Goal: Task Accomplishment & Management: Manage account settings

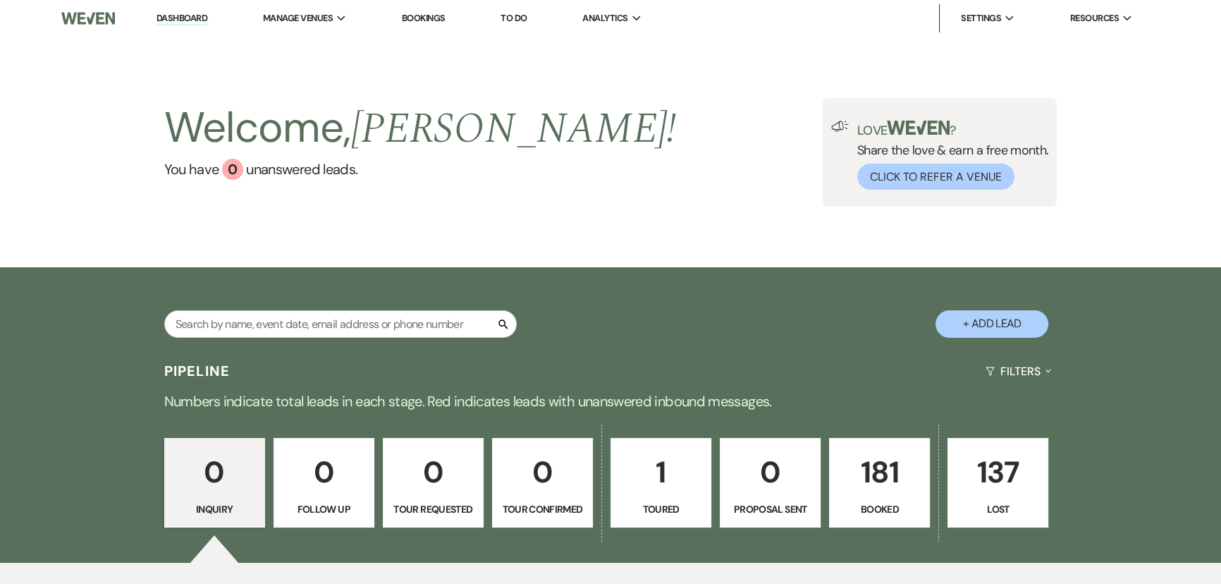
click at [883, 481] on p "181" at bounding box center [879, 471] width 82 height 47
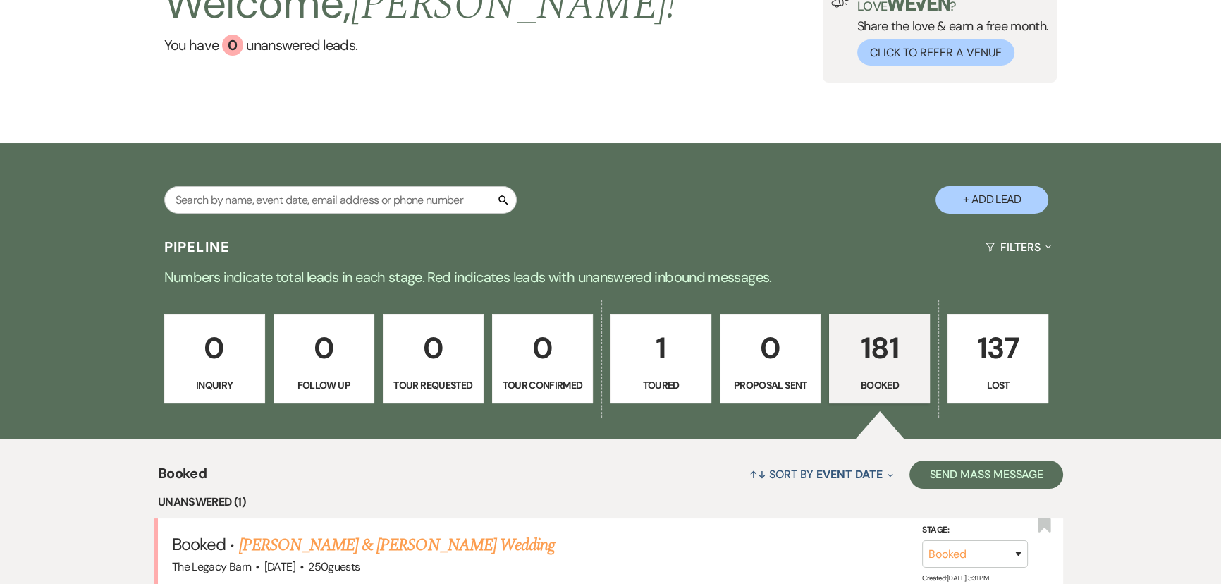
scroll to position [320, 0]
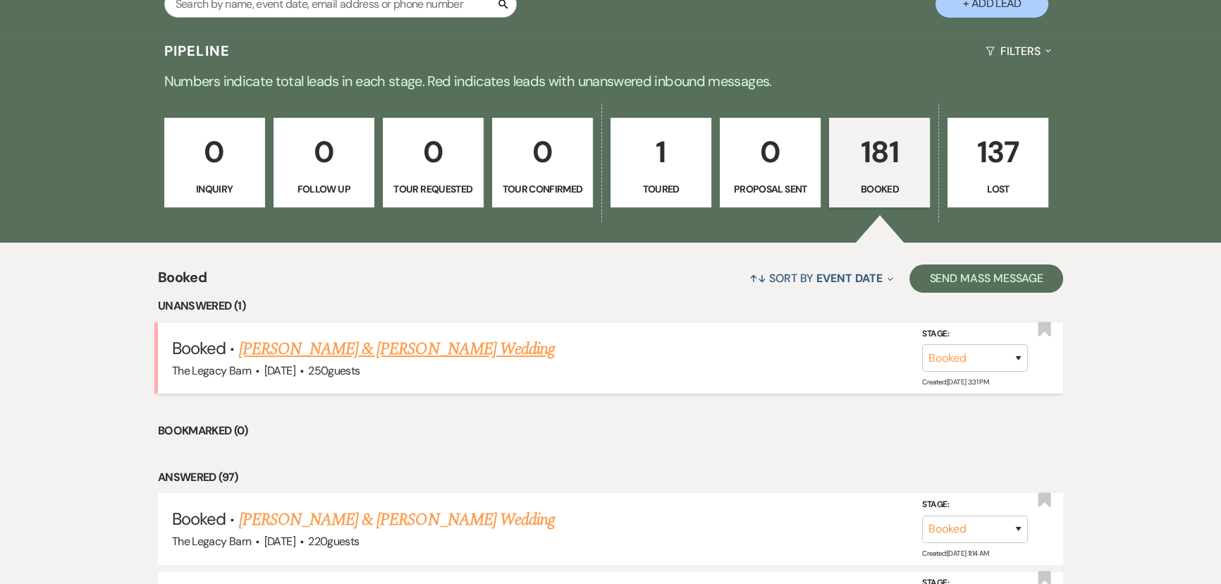
click at [302, 350] on link "[PERSON_NAME] & [PERSON_NAME] Wedding" at bounding box center [397, 348] width 316 height 25
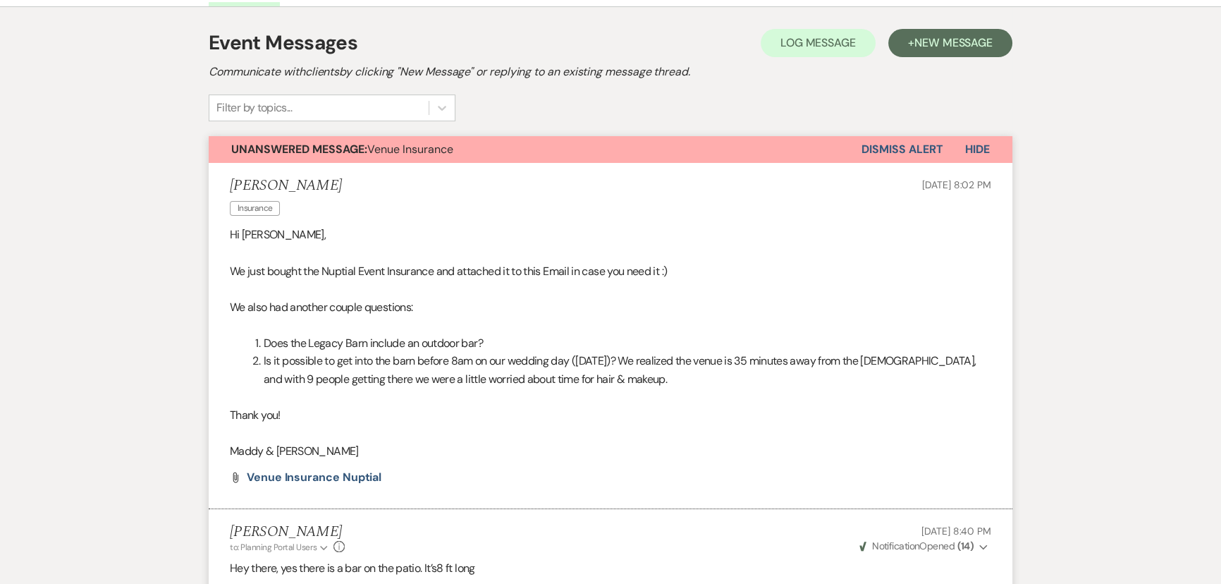
scroll to position [256, 0]
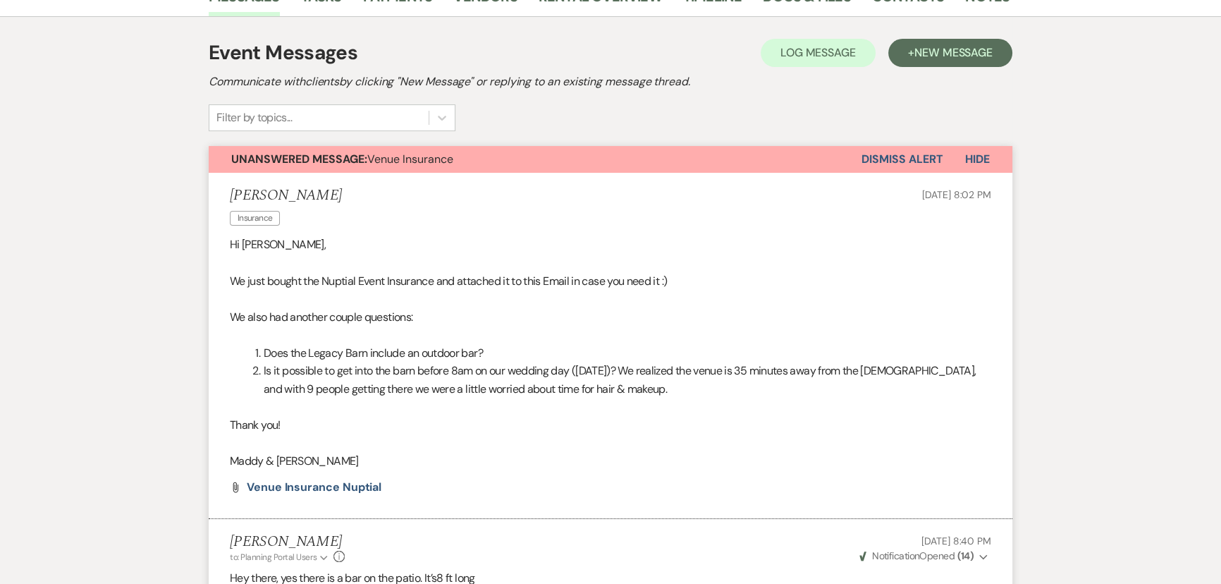
click at [895, 166] on button "Dismiss Alert" at bounding box center [901, 159] width 81 height 27
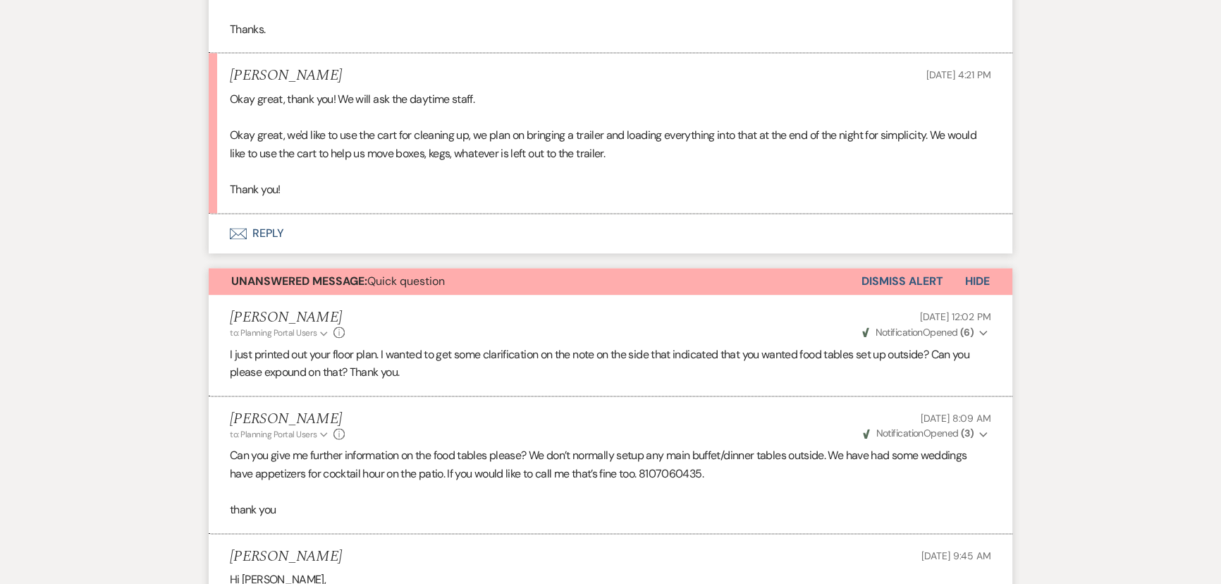
scroll to position [2498, 0]
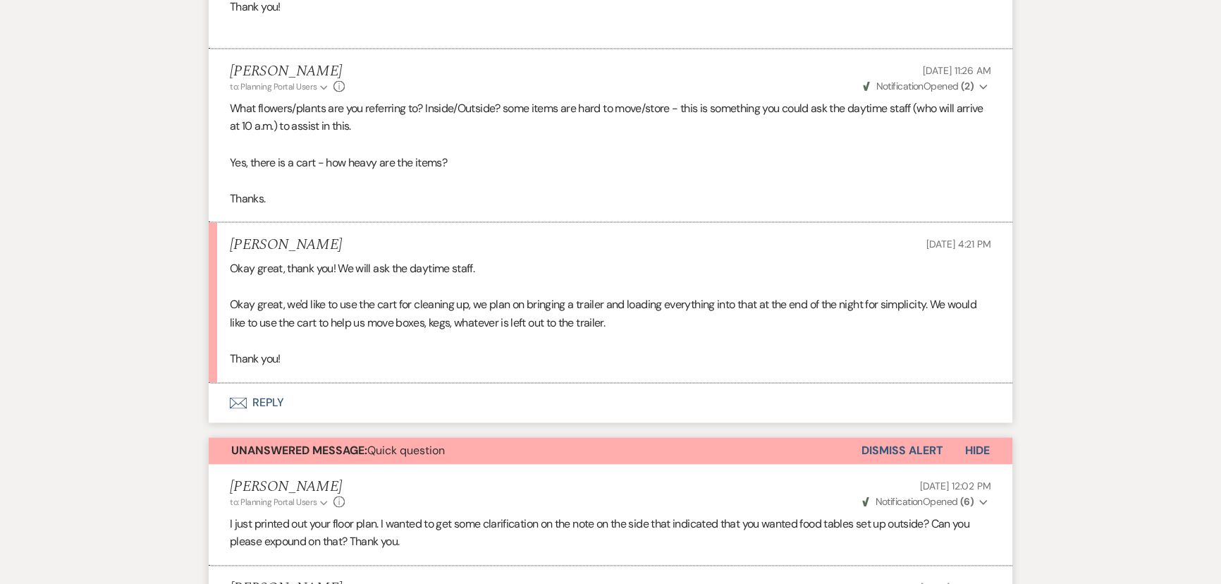
click at [266, 383] on button "Envelope Reply" at bounding box center [610, 402] width 803 height 39
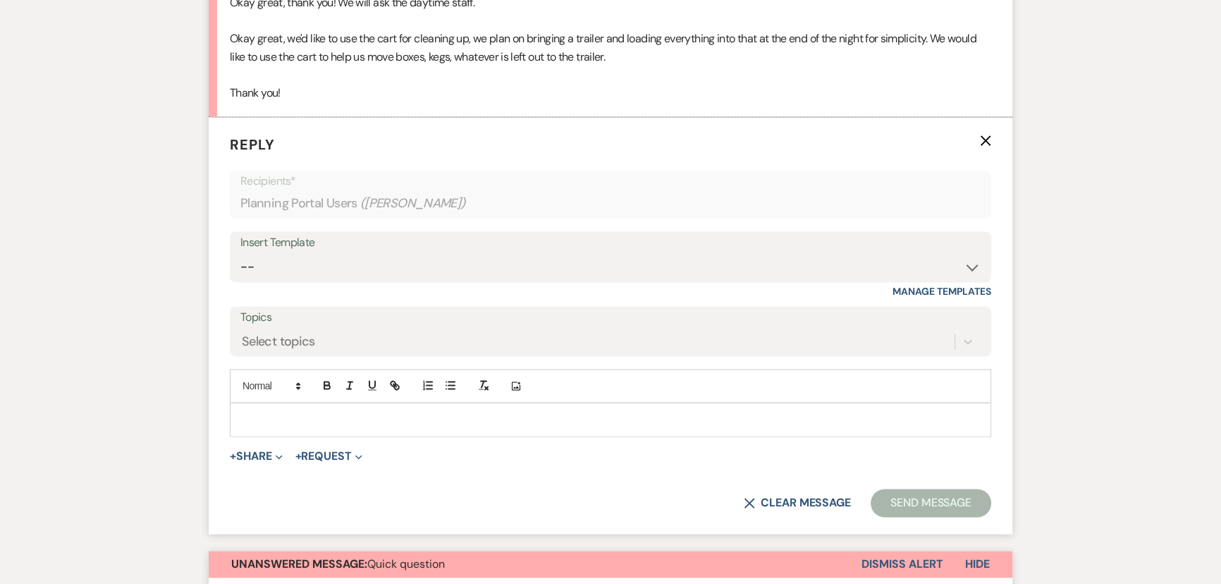
scroll to position [2778, 0]
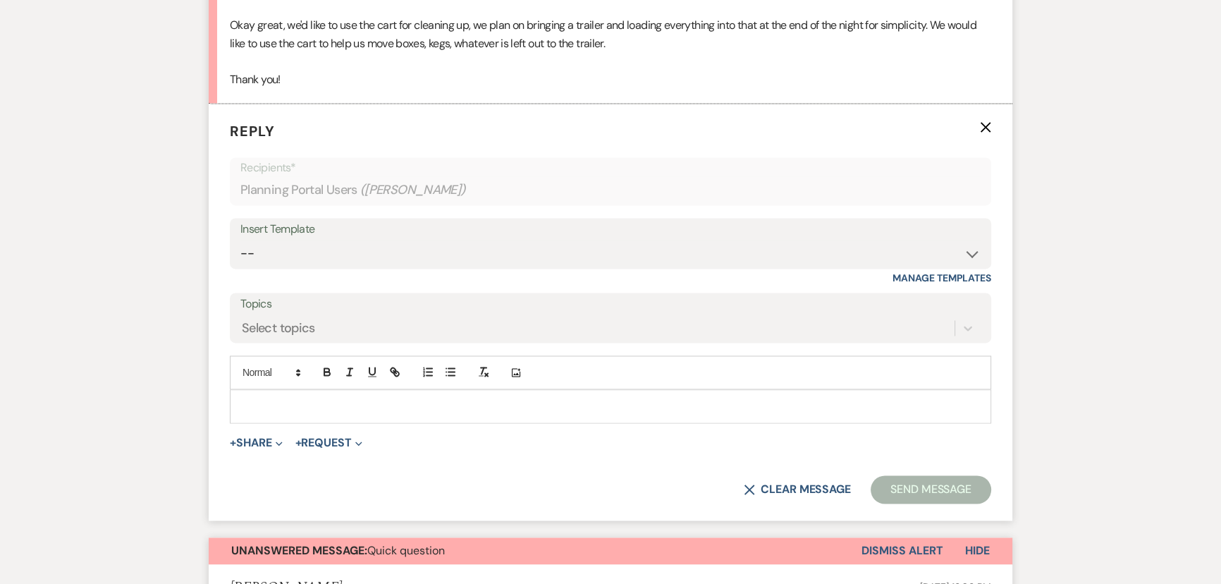
click at [267, 398] on p at bounding box center [610, 406] width 739 height 16
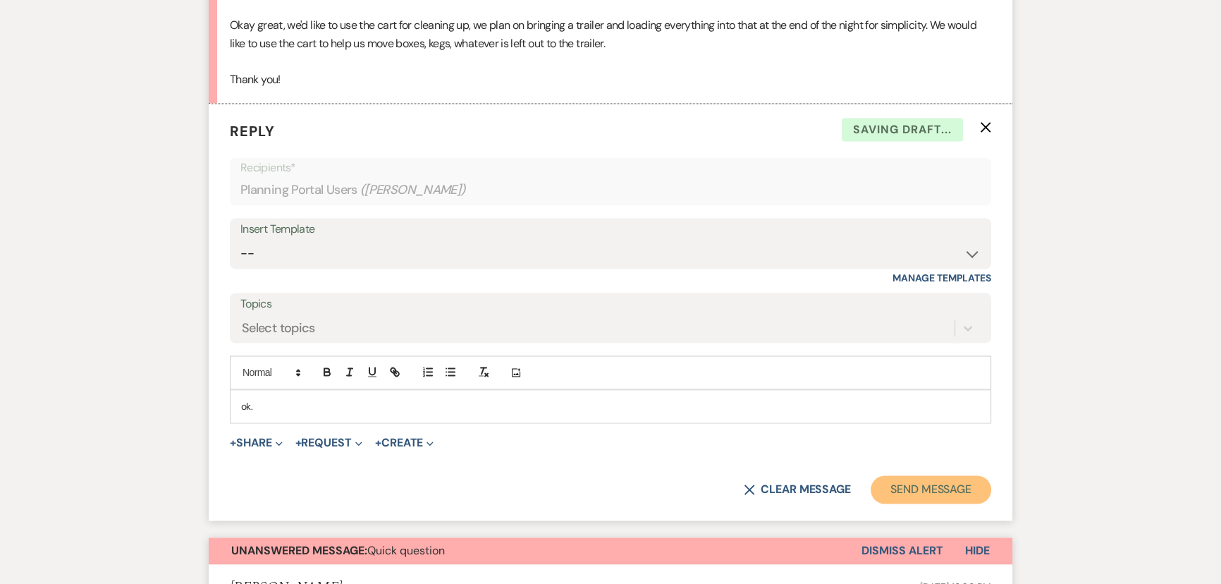
click at [910, 475] on button "Send Message" at bounding box center [930, 489] width 121 height 28
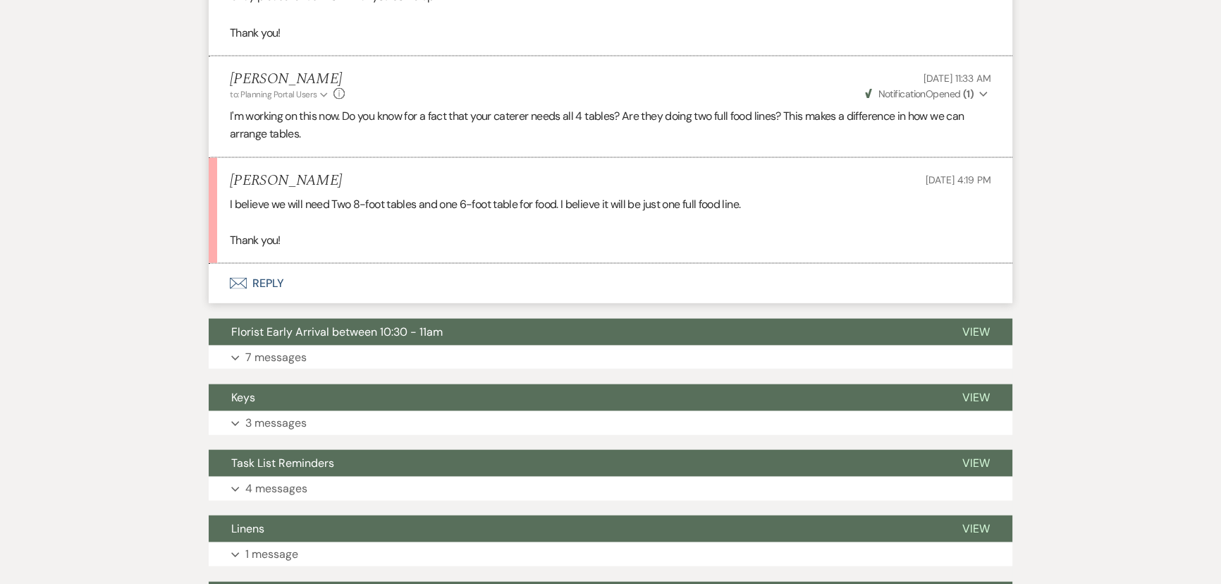
scroll to position [3838, 0]
click at [261, 264] on button "Envelope Reply" at bounding box center [610, 283] width 803 height 39
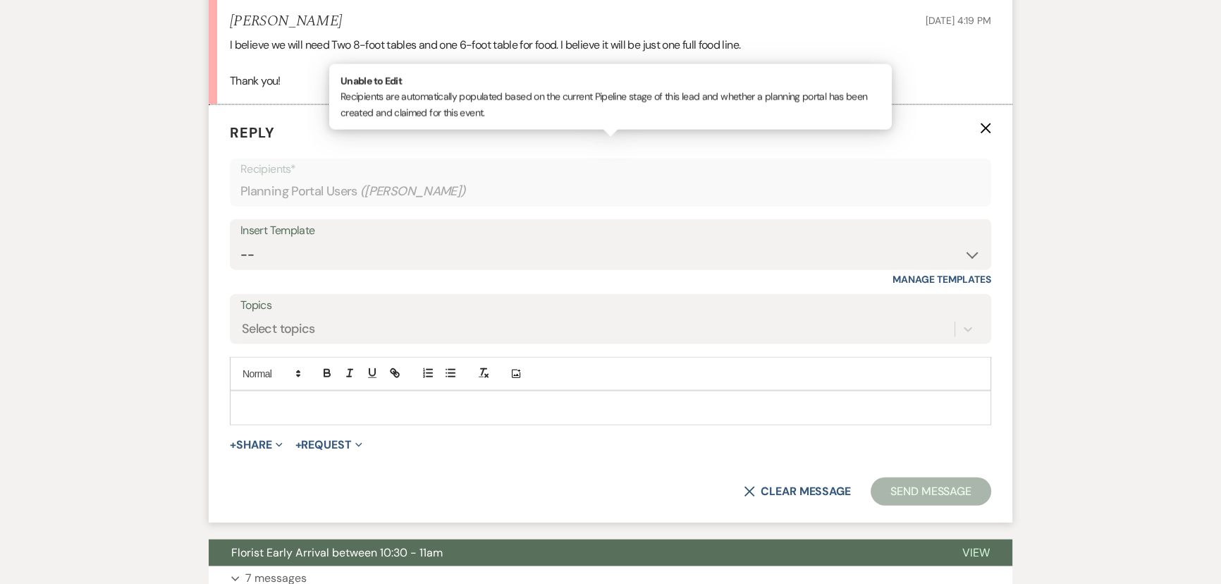
scroll to position [3998, 0]
click at [261, 399] on p at bounding box center [610, 407] width 739 height 16
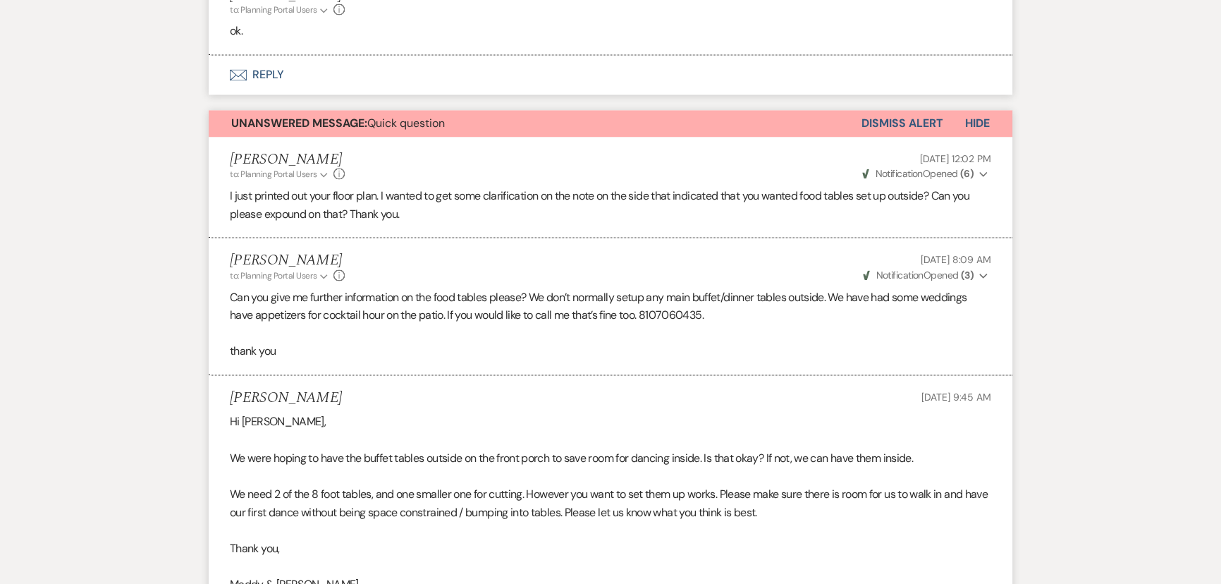
scroll to position [2588, 0]
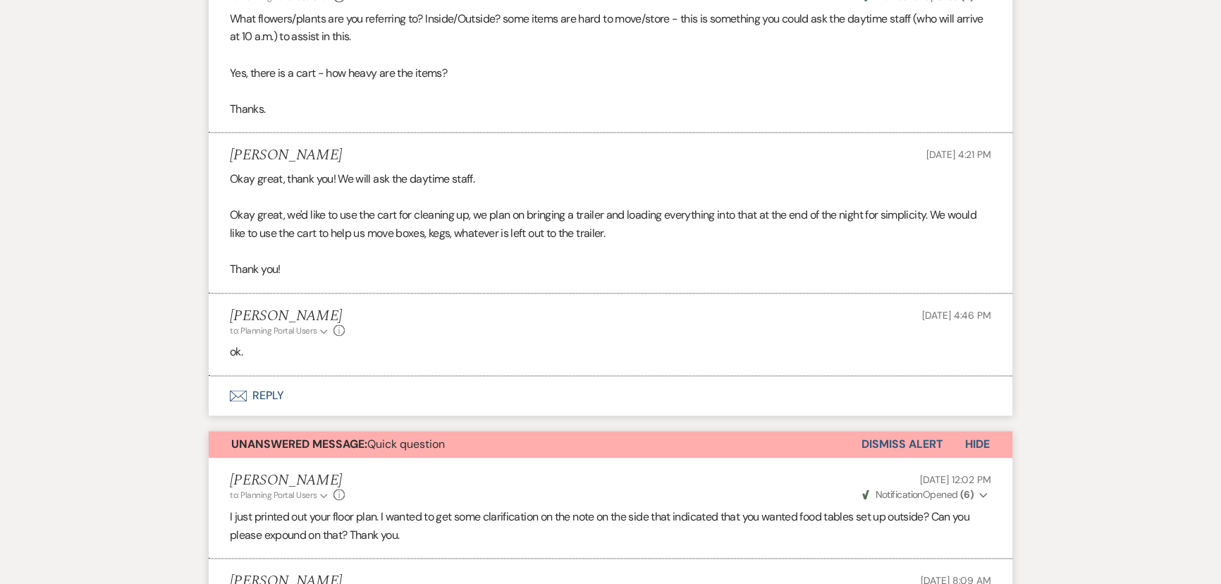
click at [261, 376] on button "Envelope Reply" at bounding box center [610, 395] width 803 height 39
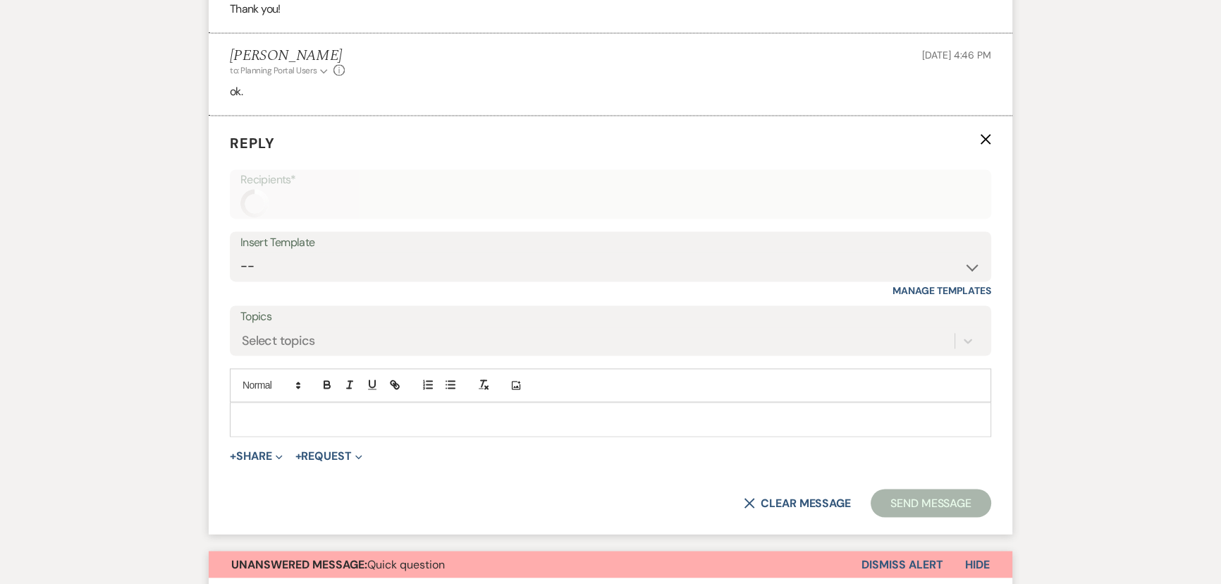
scroll to position [2861, 0]
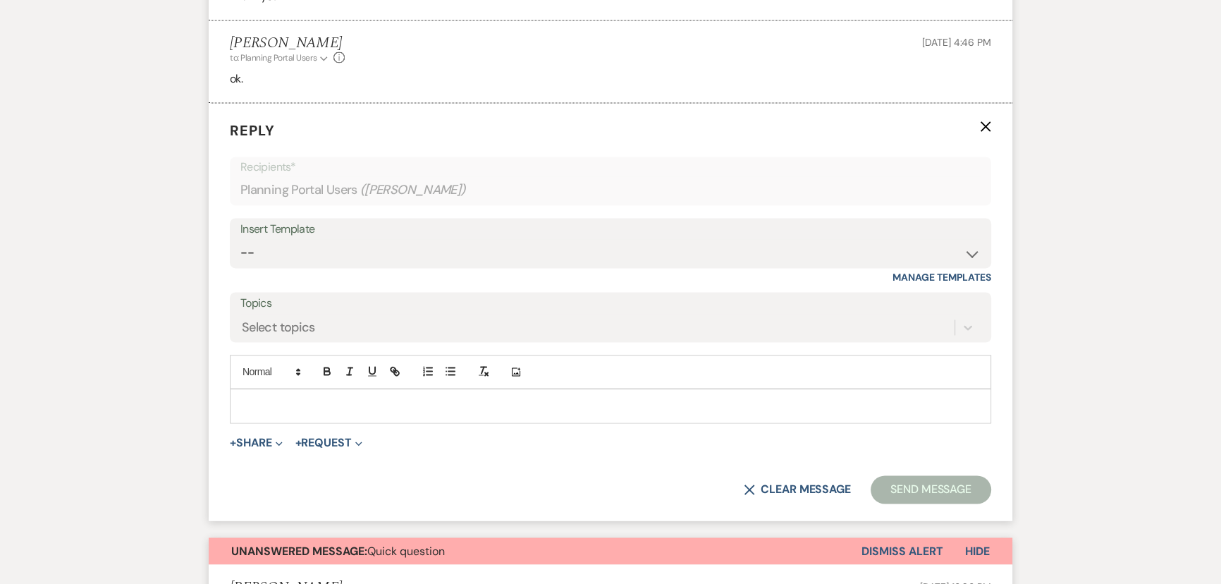
click at [250, 397] on p at bounding box center [610, 405] width 739 height 16
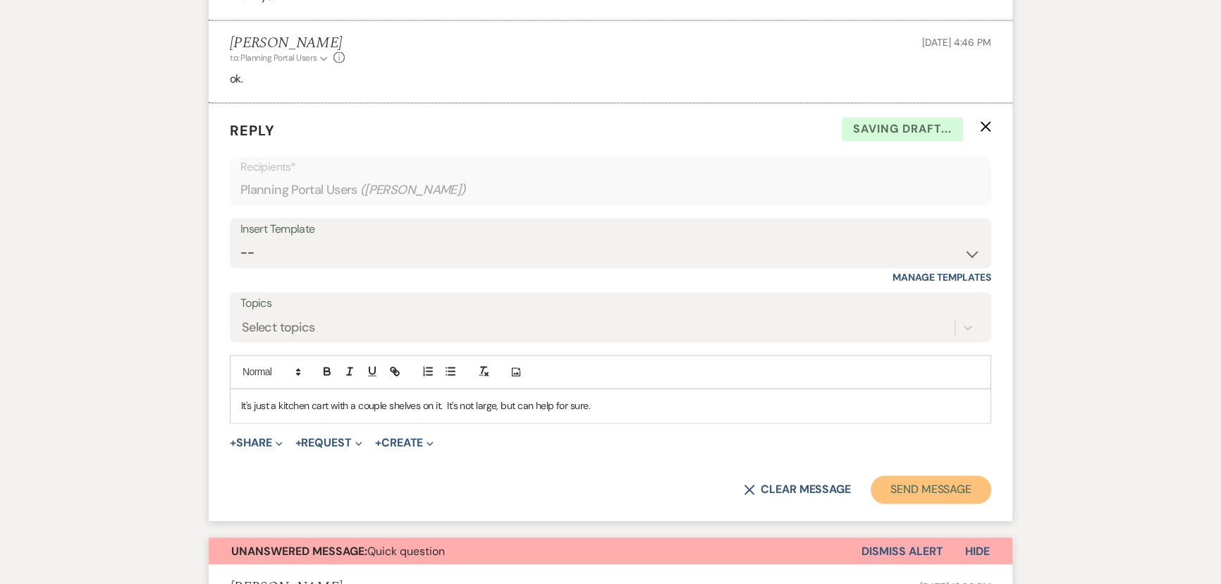
click at [887, 475] on button "Send Message" at bounding box center [930, 489] width 121 height 28
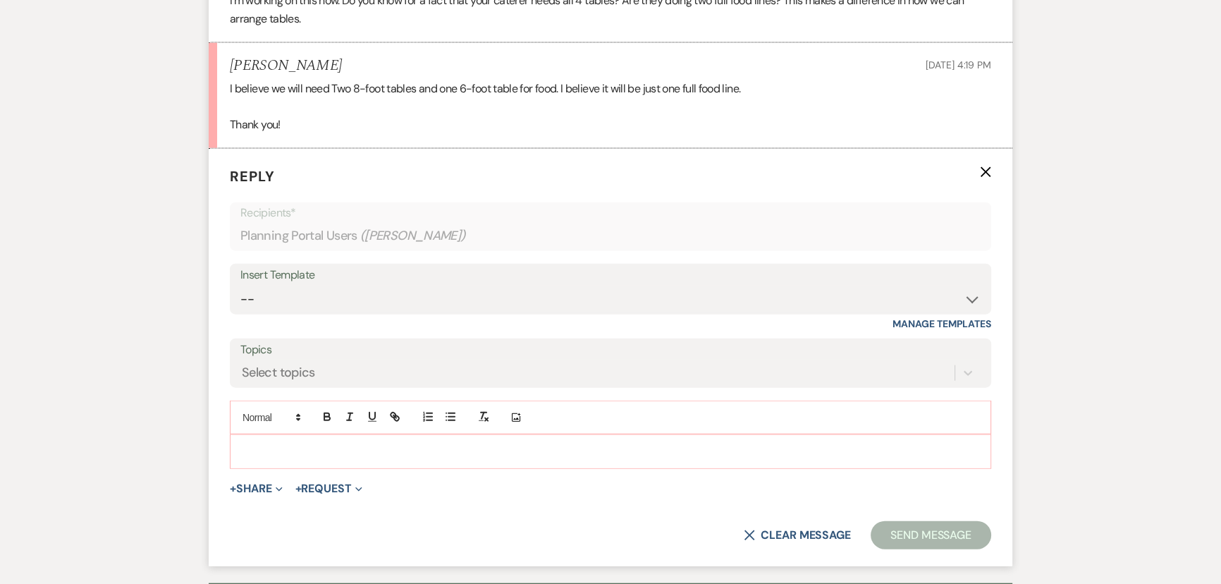
scroll to position [4048, 0]
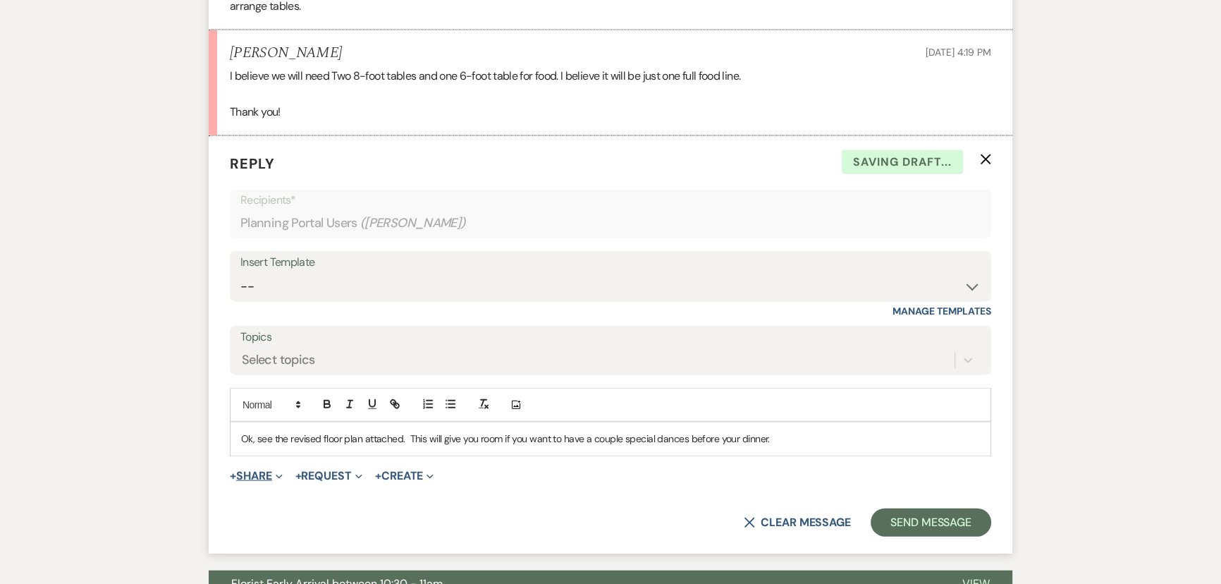
click at [249, 470] on button "+ Share Expand" at bounding box center [256, 475] width 53 height 11
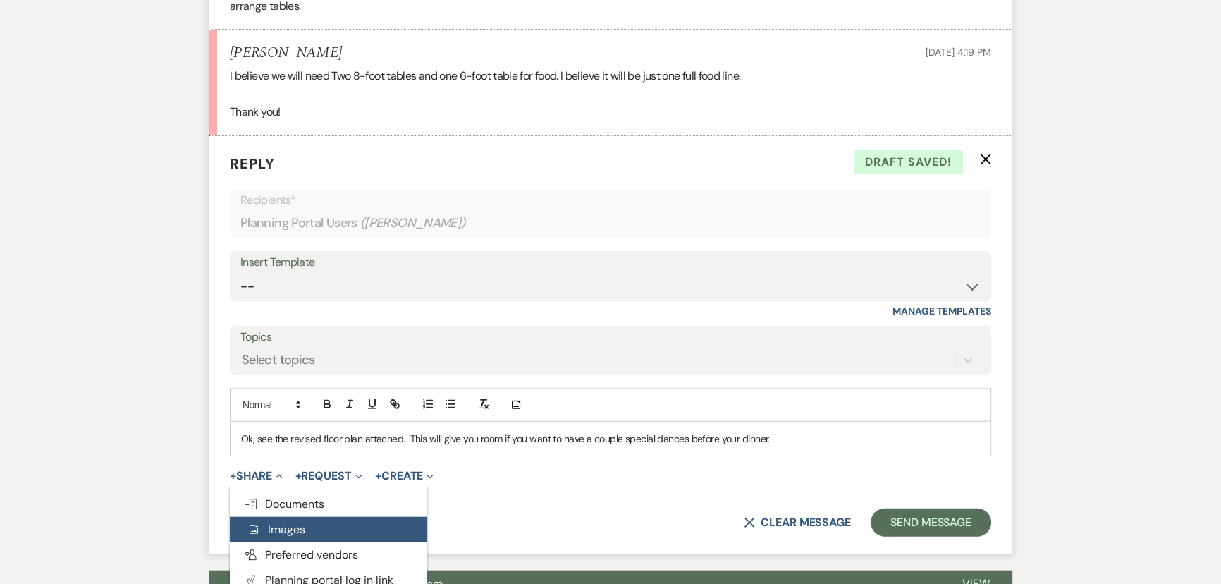
click at [273, 522] on span "Add Photo Images" at bounding box center [276, 529] width 58 height 15
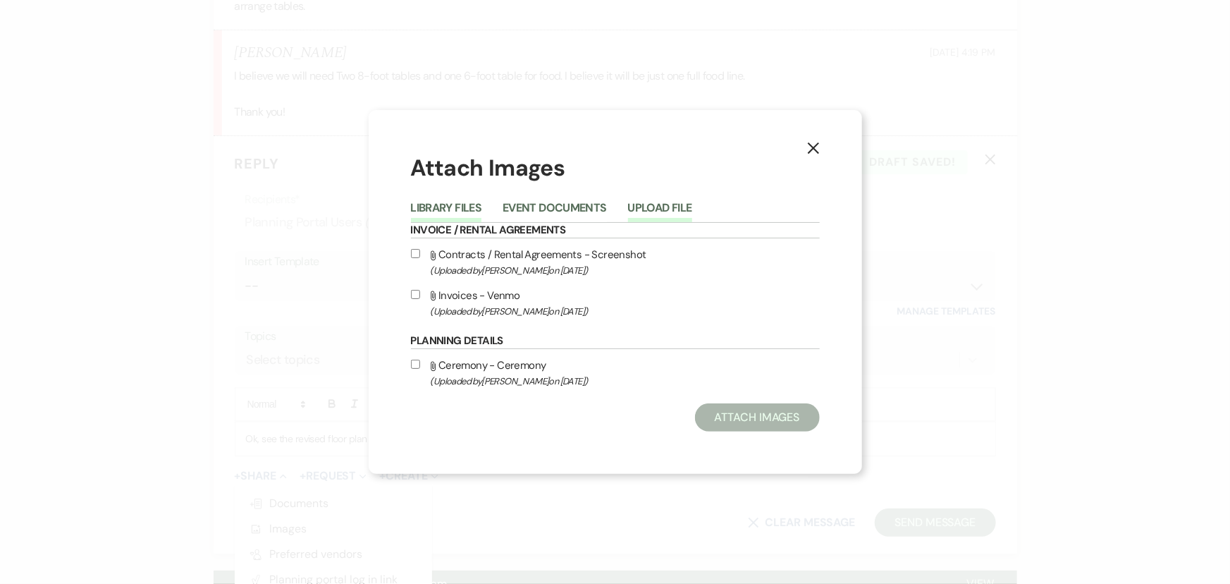
click at [636, 209] on button "Upload File" at bounding box center [660, 212] width 64 height 20
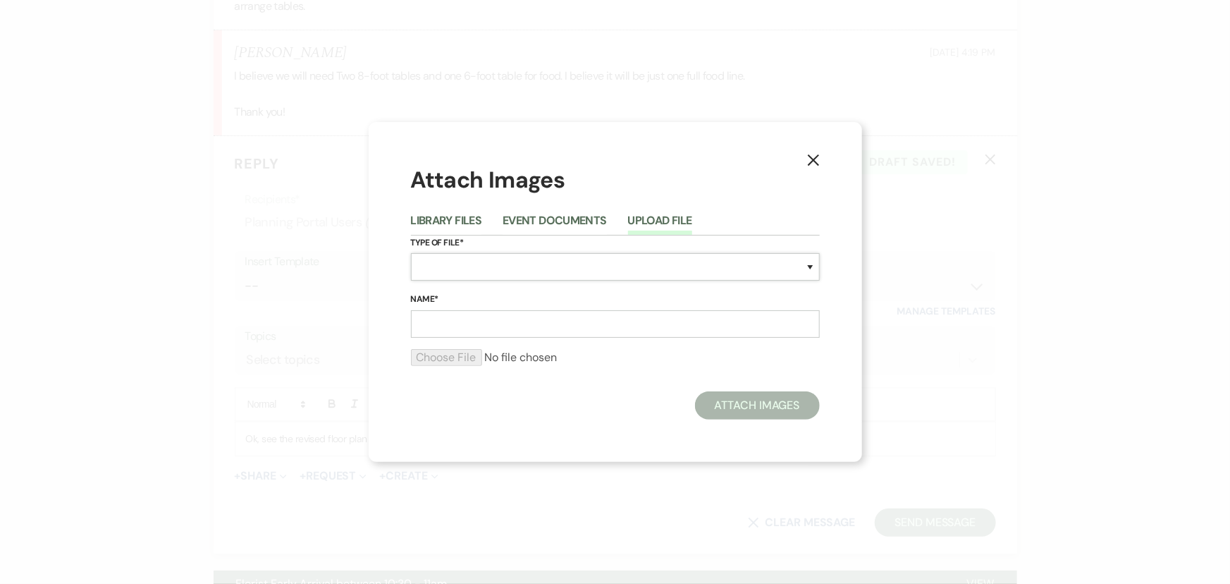
click at [426, 267] on select "Special Event Insurance Vendor Certificate of Insurance Contracts / Rental Agre…" at bounding box center [615, 266] width 409 height 27
select select "24"
click at [411, 253] on select "Special Event Insurance Vendor Certificate of Insurance Contracts / Rental Agre…" at bounding box center [615, 266] width 409 height 27
click at [433, 323] on input "Name*" at bounding box center [615, 323] width 409 height 27
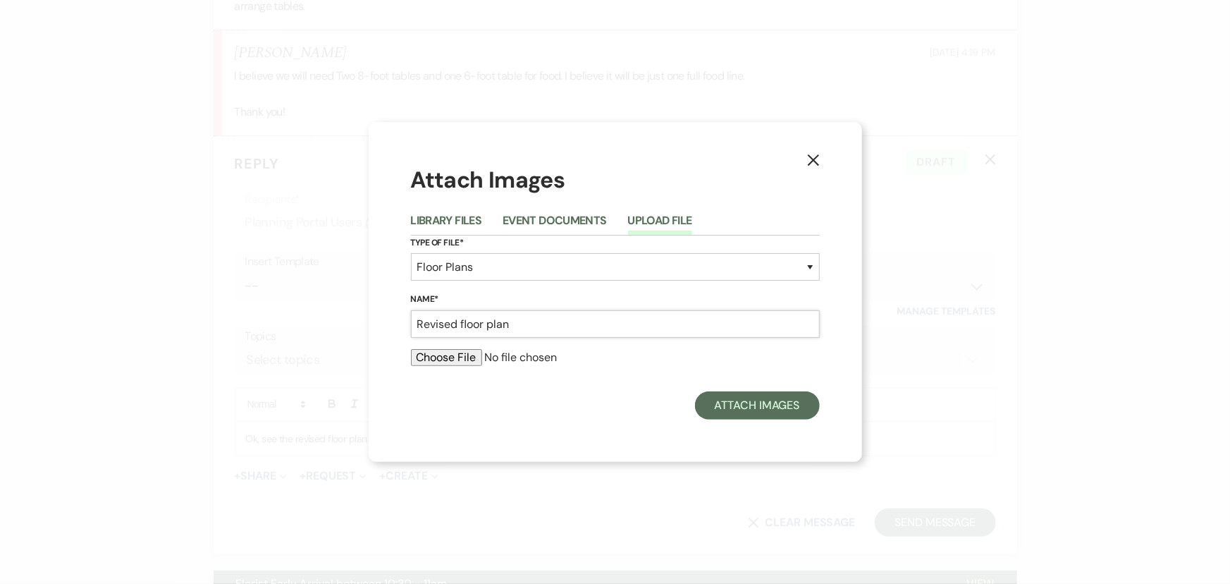
type input "Revised floor plan"
click at [437, 362] on input "file" at bounding box center [615, 357] width 409 height 17
type input "C:\fakepath\Paul and Maddy 9_27_25.jpg"
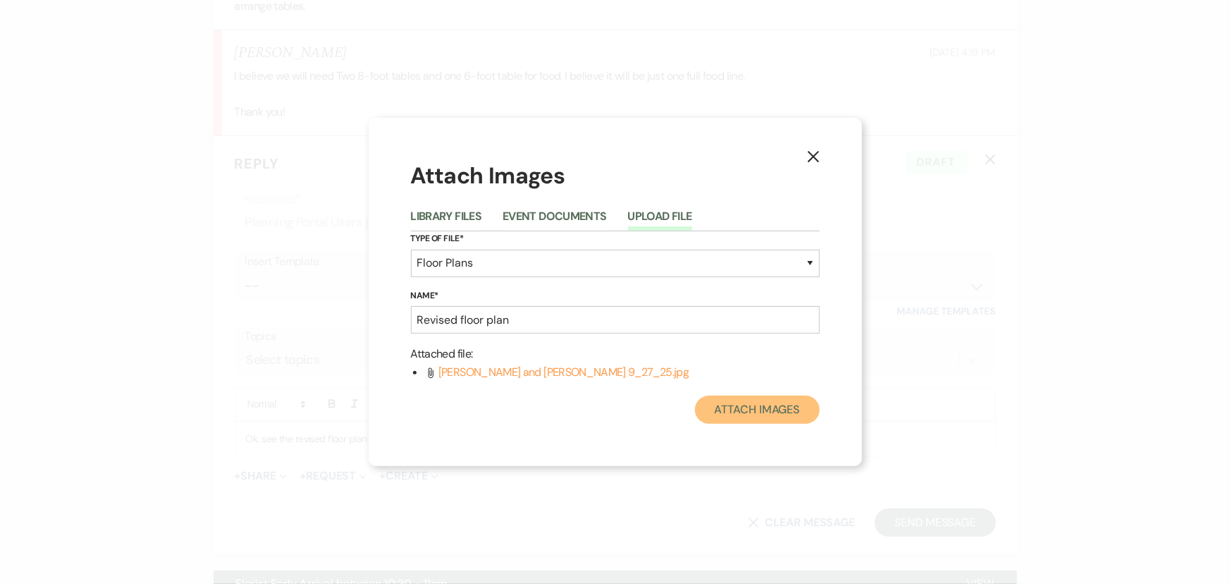
click at [741, 404] on button "Attach Images" at bounding box center [757, 409] width 125 height 28
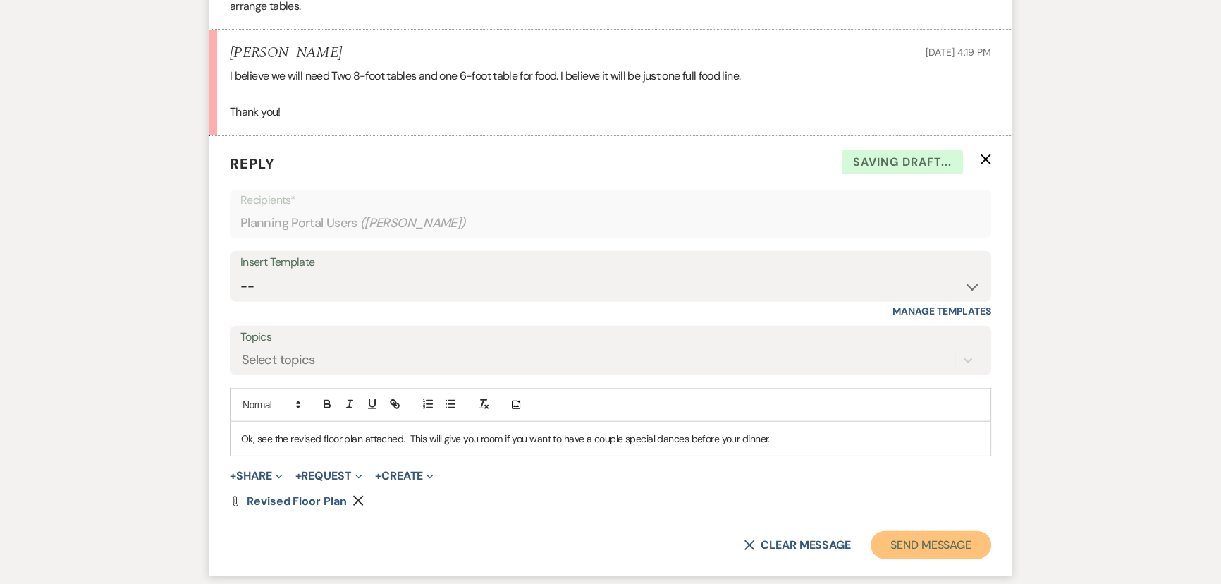
click at [907, 531] on button "Send Message" at bounding box center [930, 545] width 121 height 28
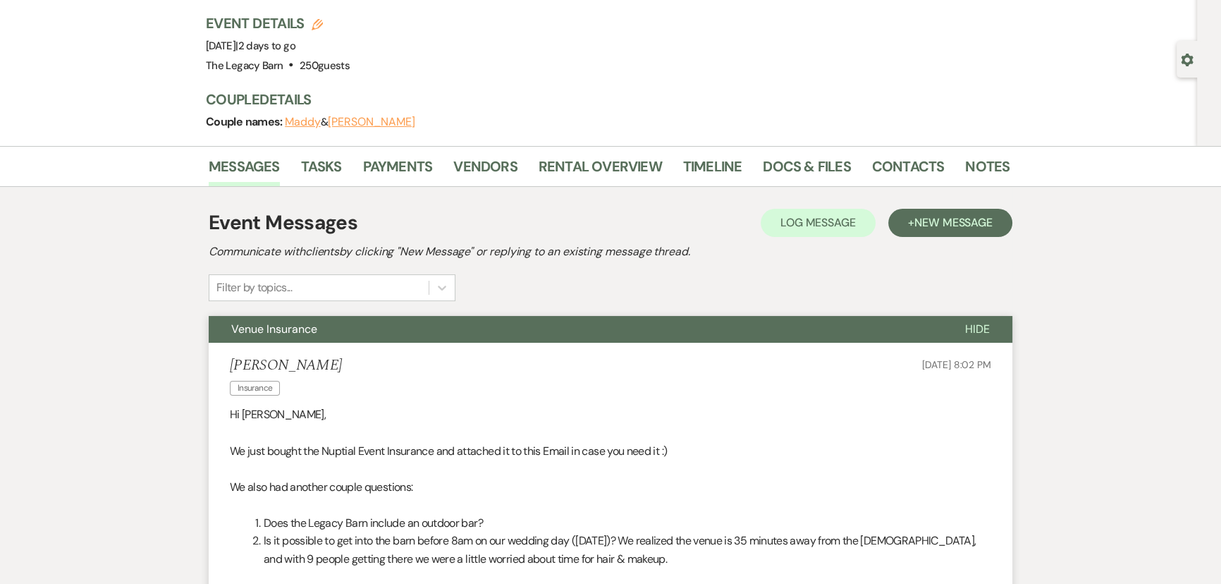
scroll to position [0, 0]
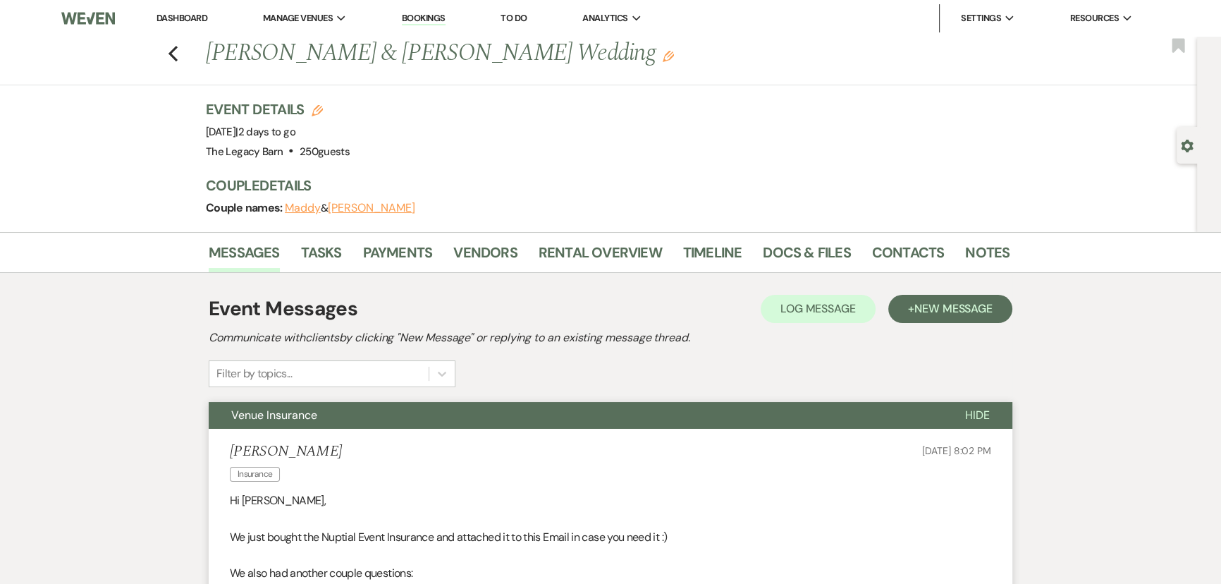
click at [180, 19] on link "Dashboard" at bounding box center [181, 18] width 51 height 12
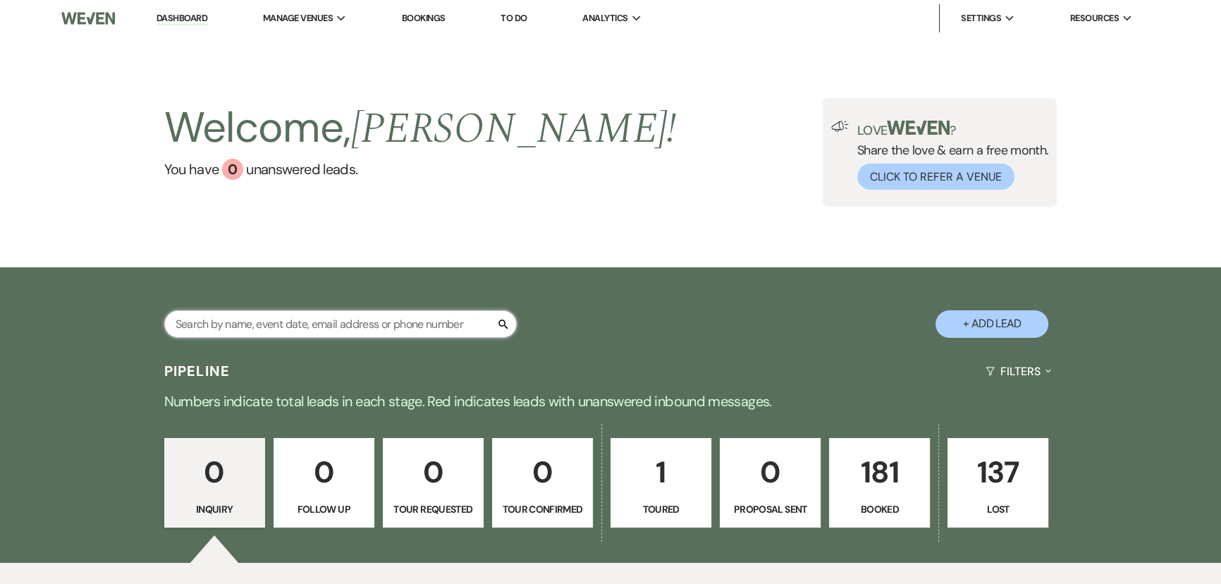
click at [340, 317] on input "text" at bounding box center [340, 323] width 352 height 27
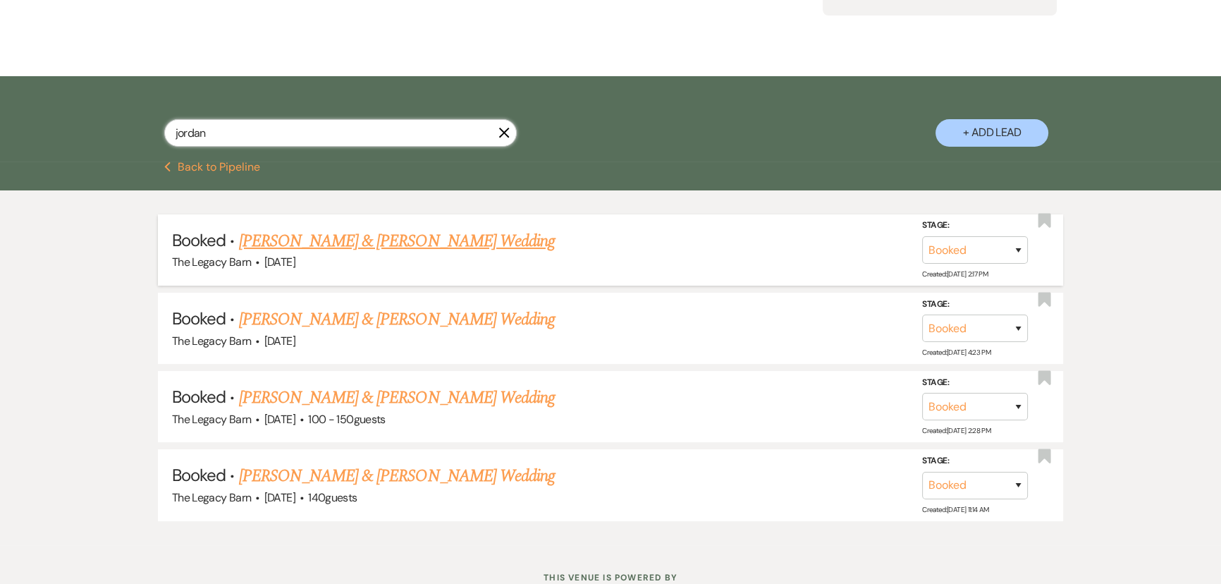
scroll to position [192, 0]
type input "jordan"
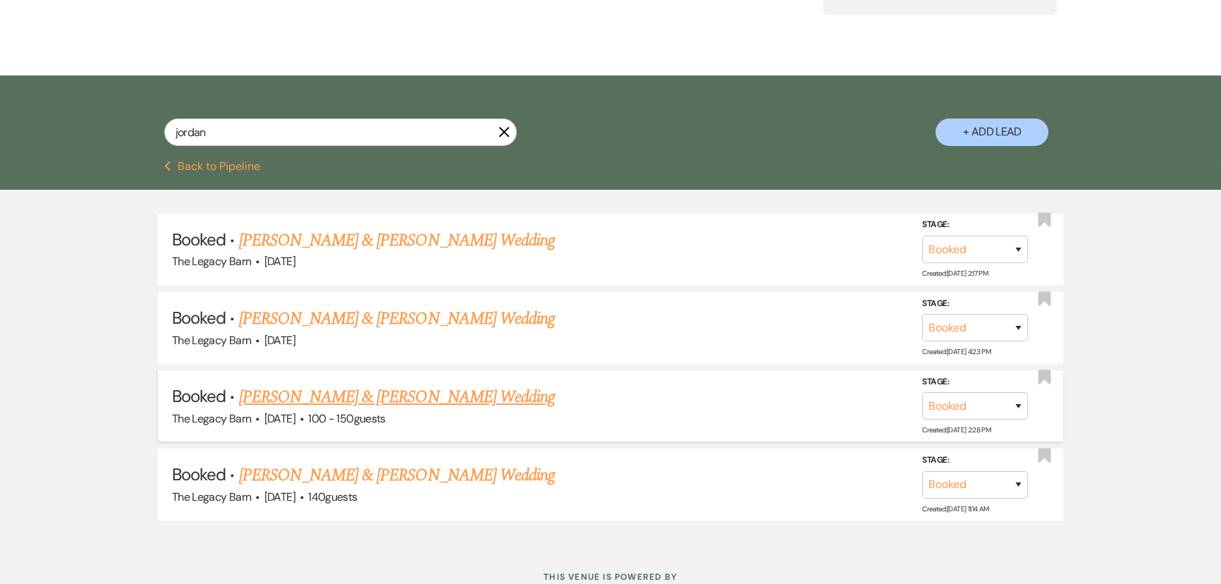
click at [335, 395] on link "Jordan Byle & Preston Sherwood's Wedding" at bounding box center [397, 396] width 316 height 25
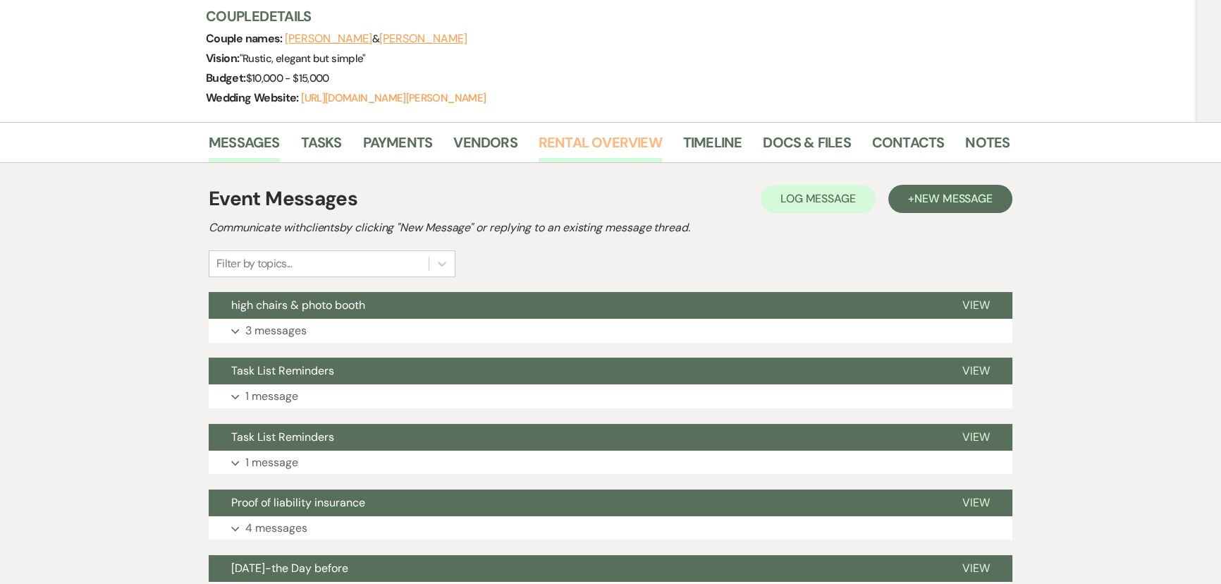
click at [593, 147] on link "Rental Overview" at bounding box center [599, 146] width 123 height 31
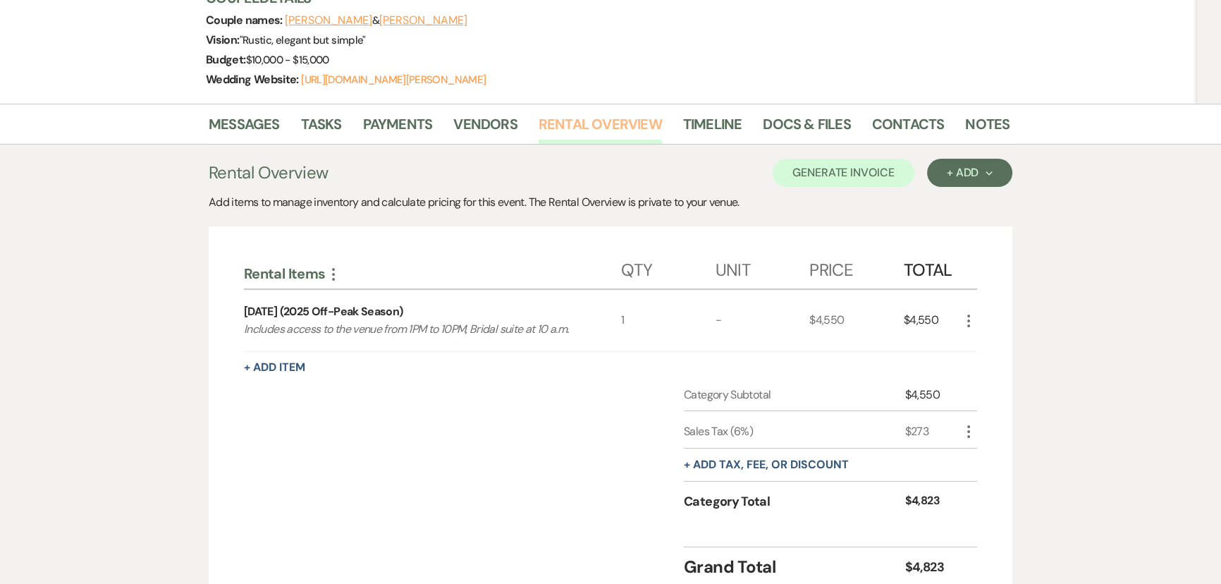
scroll to position [330, 0]
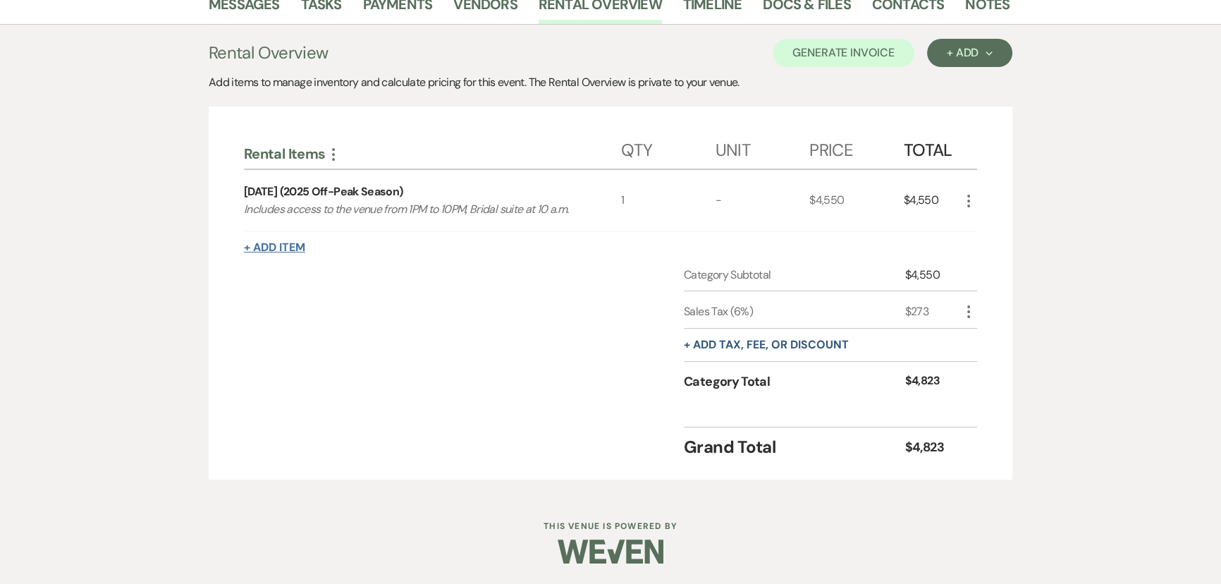
click at [277, 244] on button "+ Add Item" at bounding box center [274, 247] width 61 height 11
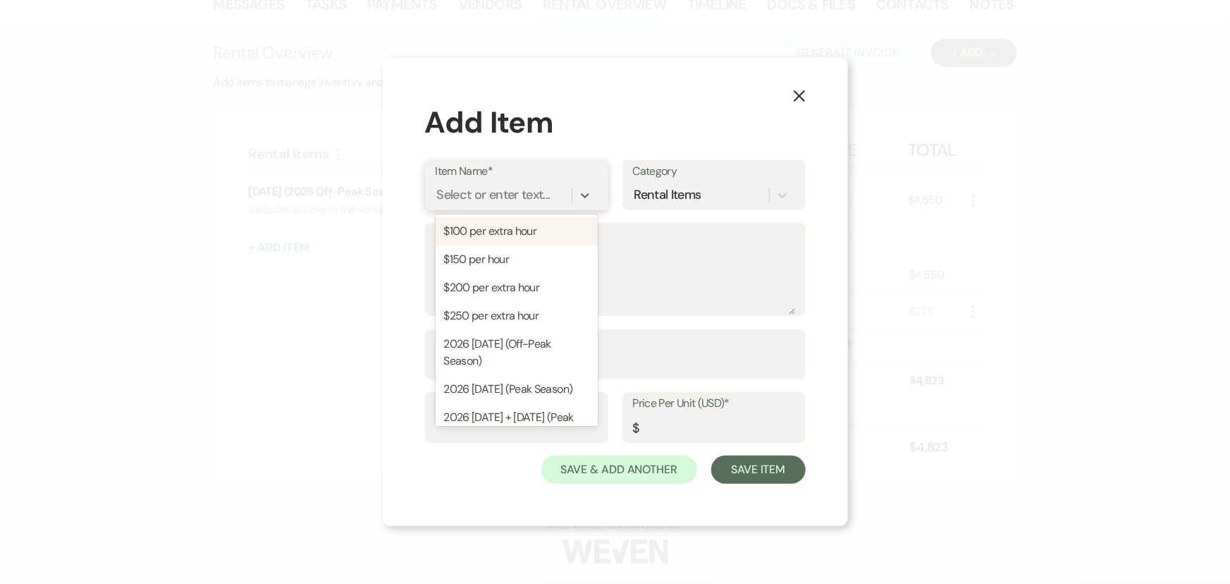
click at [453, 195] on div "Select or enter text..." at bounding box center [493, 194] width 113 height 19
type input "ph"
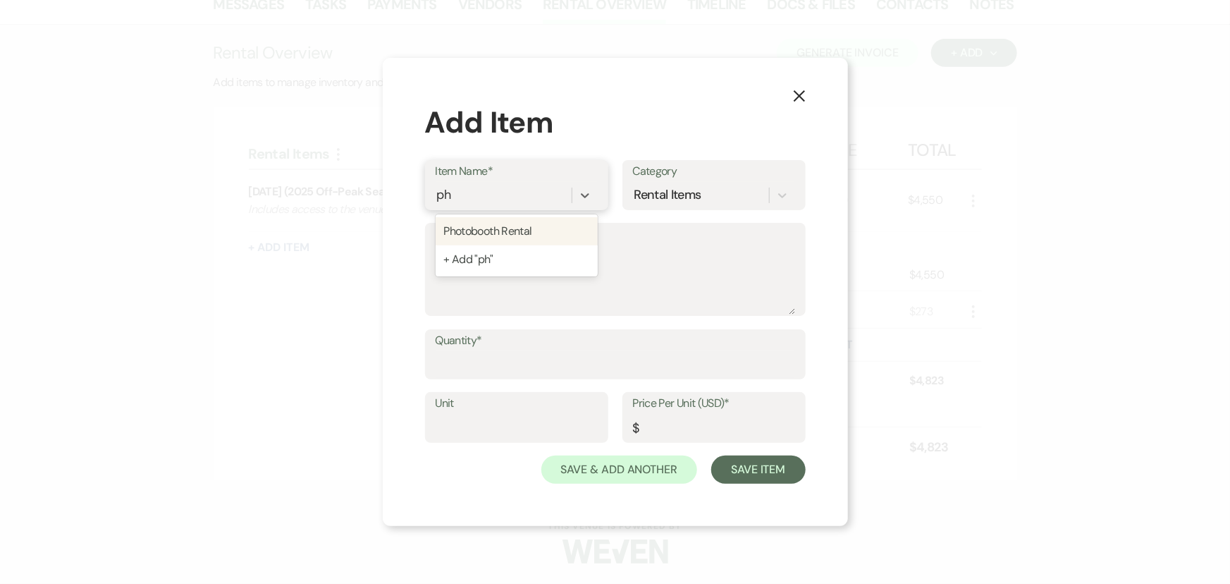
click at [468, 233] on div "Photobooth Rental" at bounding box center [517, 231] width 162 height 28
type textarea "Rental of photo booth during your reception. Guests will enjoy taking fun photo…"
type input "500"
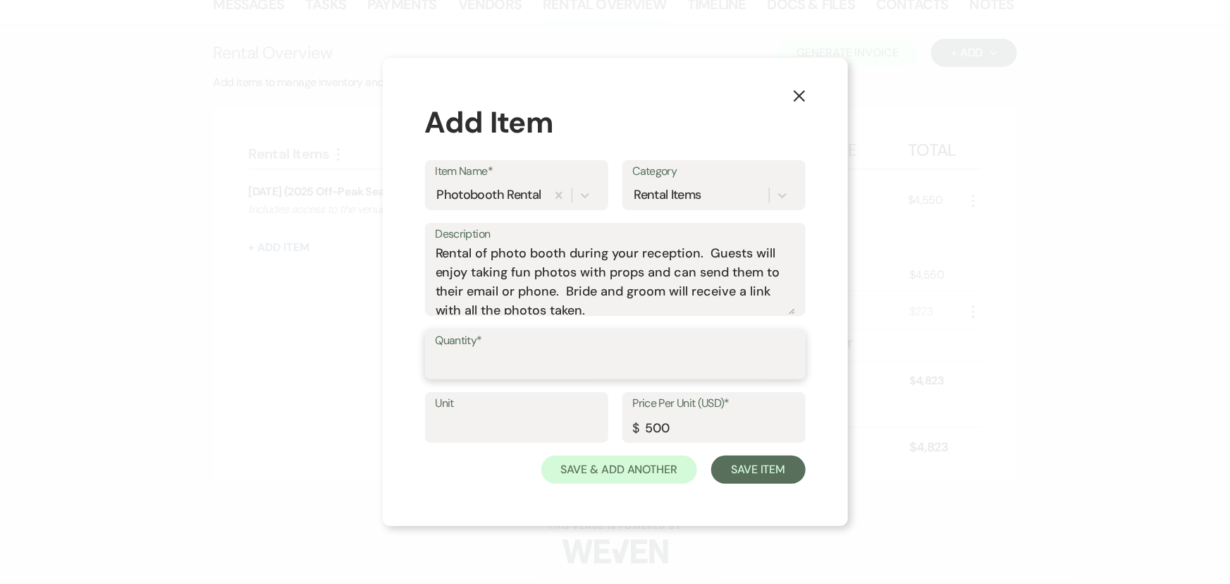
click at [445, 360] on input "Quantity*" at bounding box center [615, 363] width 359 height 27
type input "1"
click at [727, 467] on button "Save Item" at bounding box center [758, 469] width 94 height 28
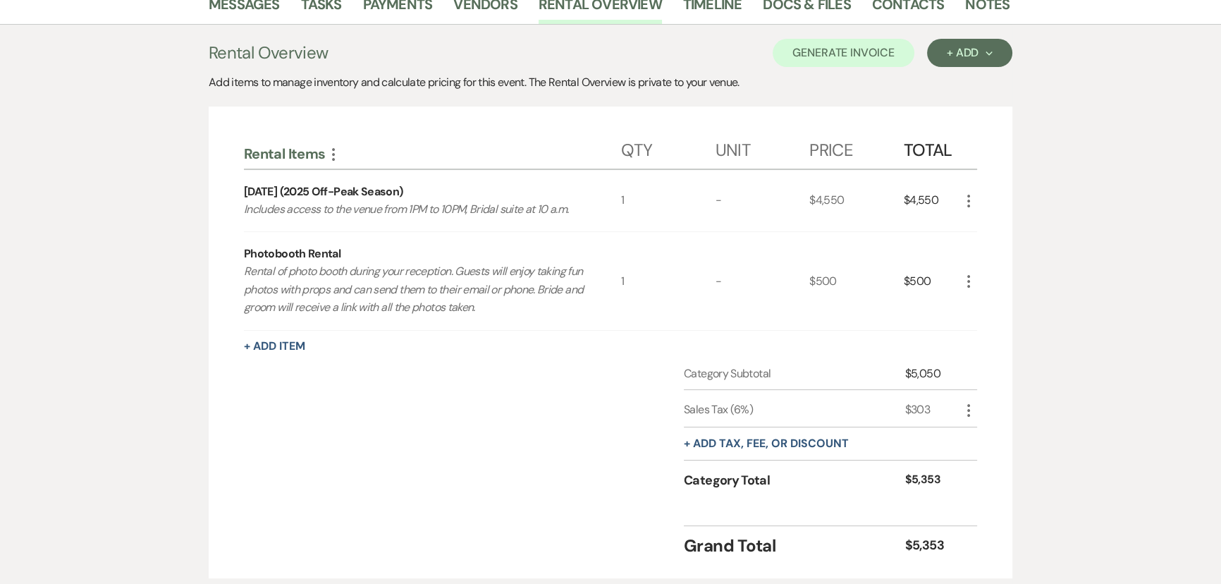
click at [968, 413] on icon "More" at bounding box center [968, 410] width 17 height 17
click at [981, 436] on icon "Pencil" at bounding box center [979, 438] width 8 height 11
select select "3"
select select "false"
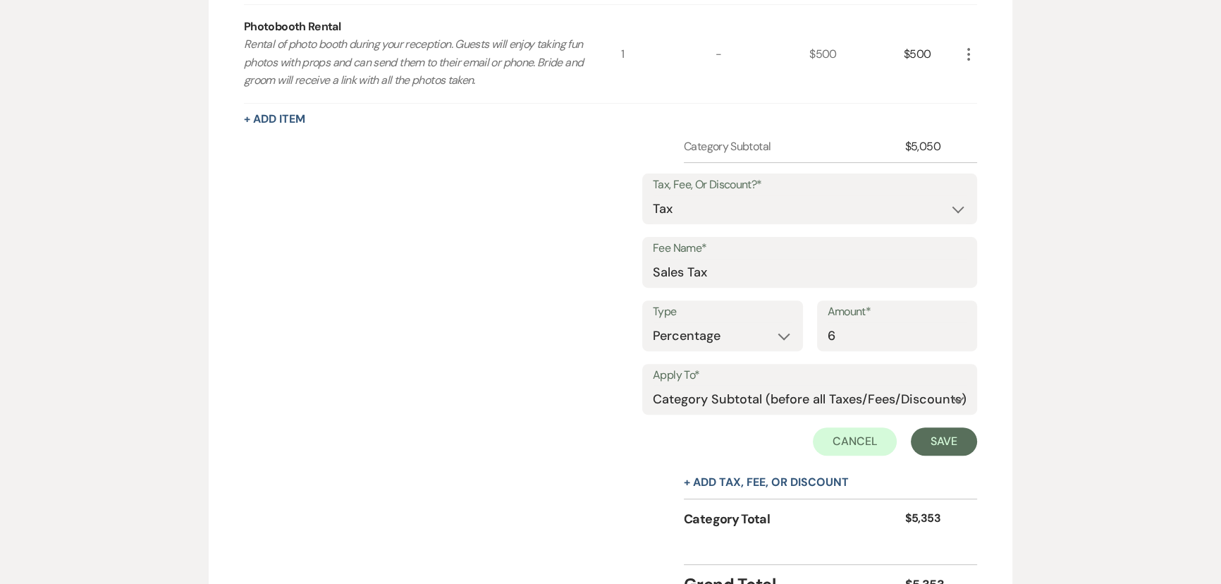
scroll to position [586, 0]
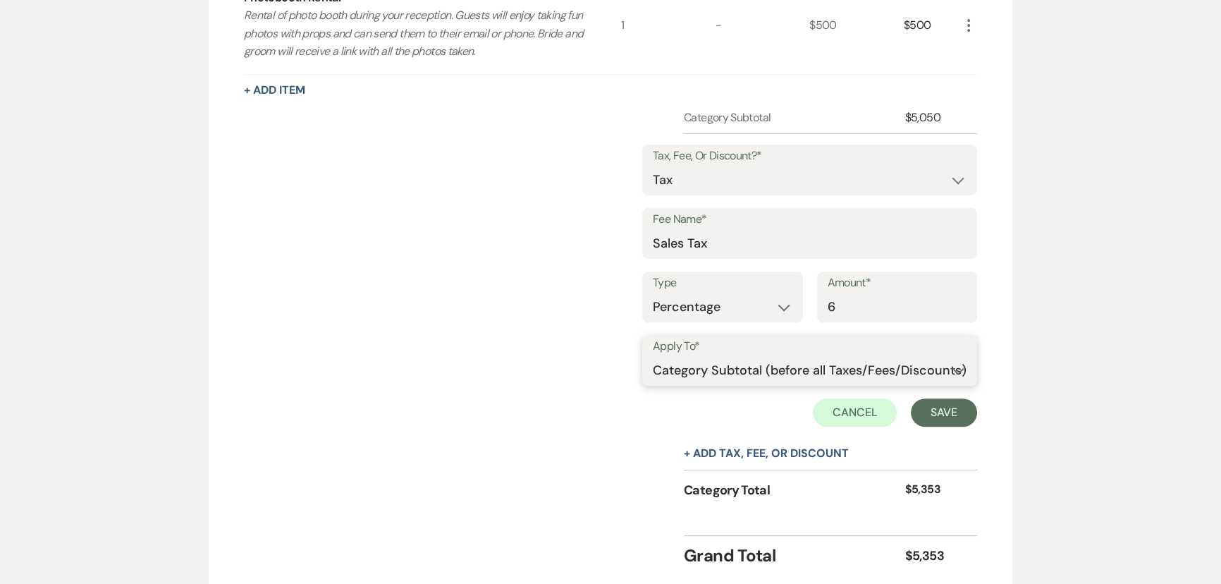
click at [669, 374] on select "Selected Items Category Subtotal (before all Taxes/Fees/Discounts) Category Tot…" at bounding box center [810, 370] width 314 height 28
select select "0"
click at [653, 356] on select "Selected Items Category Subtotal (before all Taxes/Fees/Discounts) Category Tot…" at bounding box center [810, 370] width 314 height 28
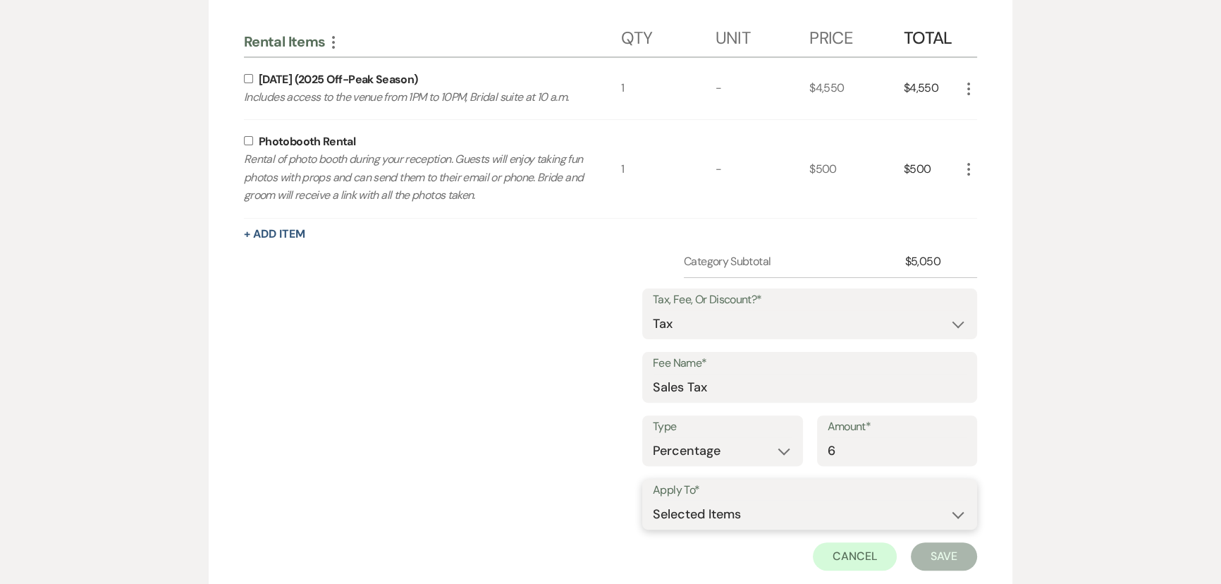
scroll to position [394, 0]
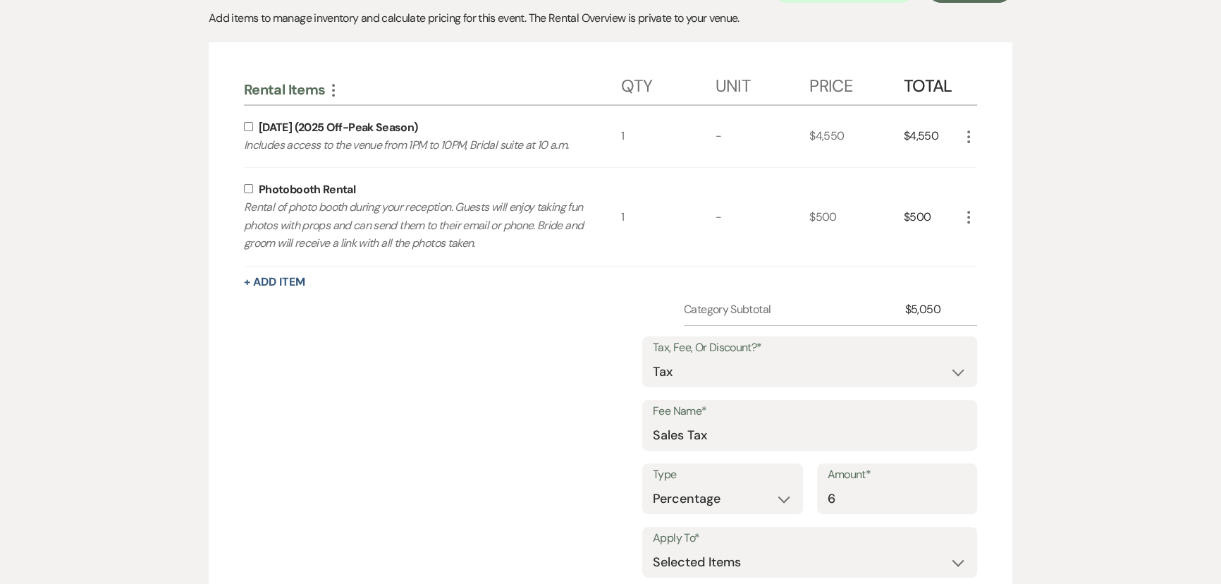
click at [247, 123] on input "checkbox" at bounding box center [248, 126] width 9 height 9
checkbox input "true"
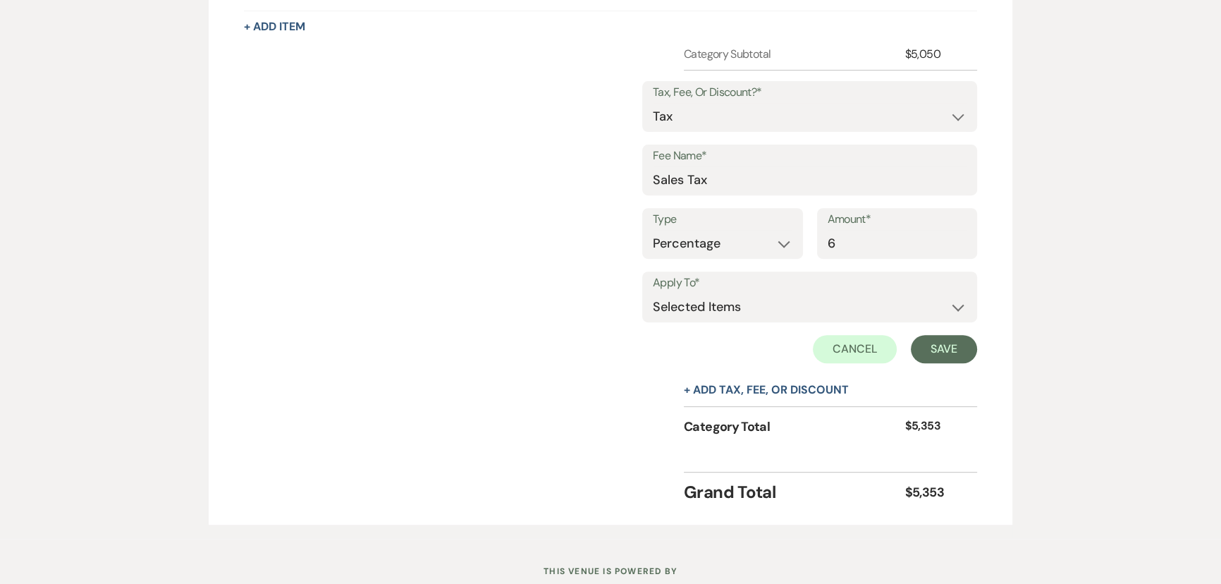
scroll to position [650, 0]
click at [945, 351] on button "Save" at bounding box center [944, 348] width 66 height 28
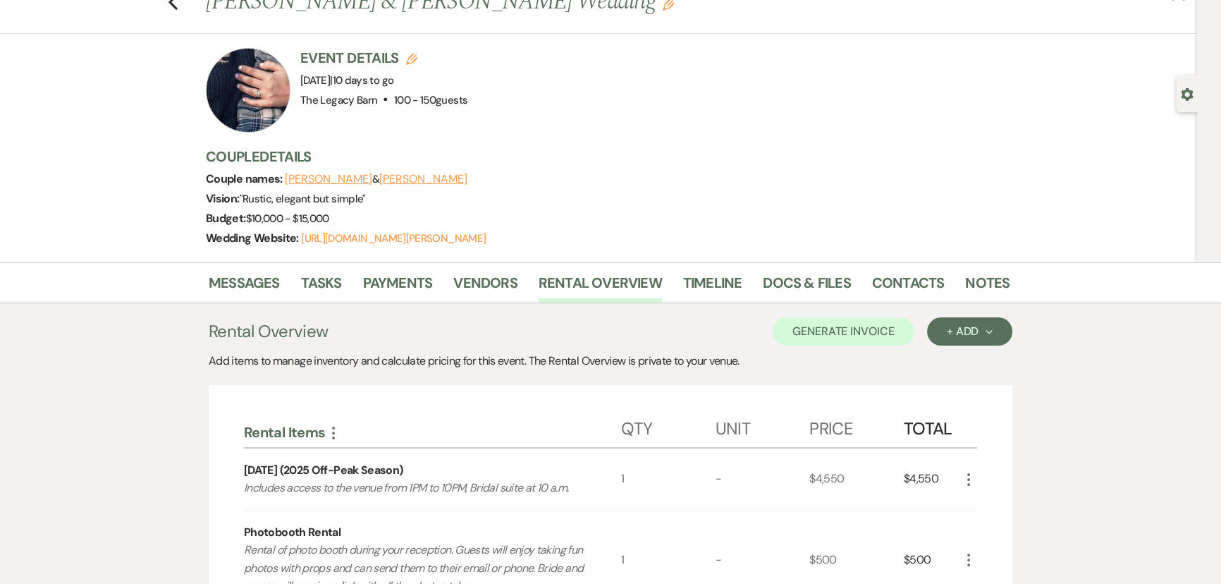
scroll to position [43, 0]
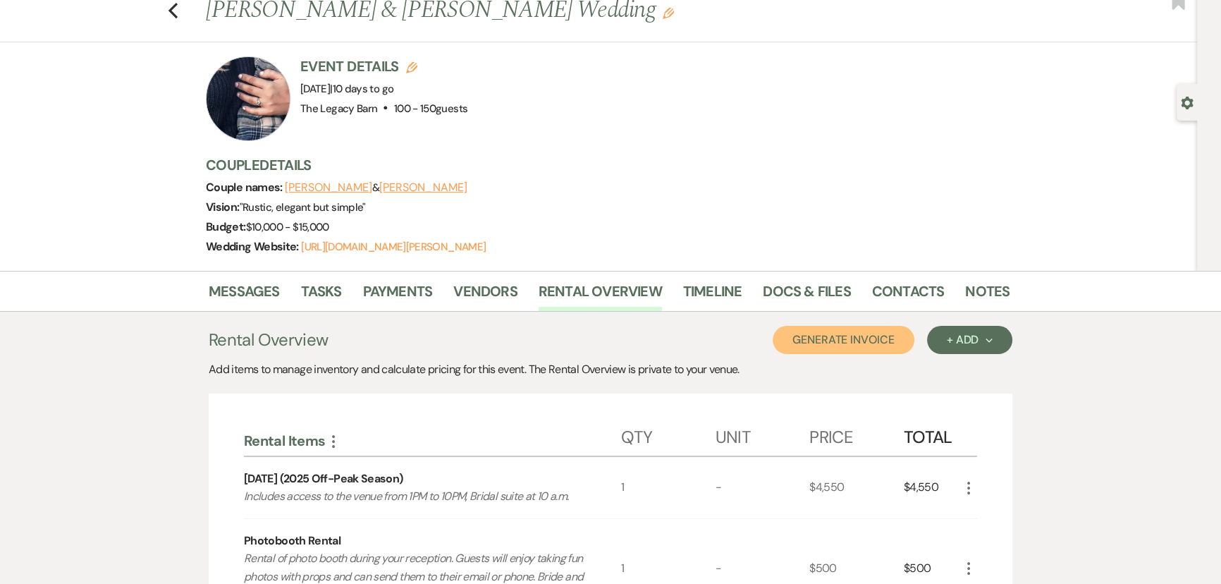
click at [832, 345] on button "Generate Invoice" at bounding box center [843, 340] width 142 height 28
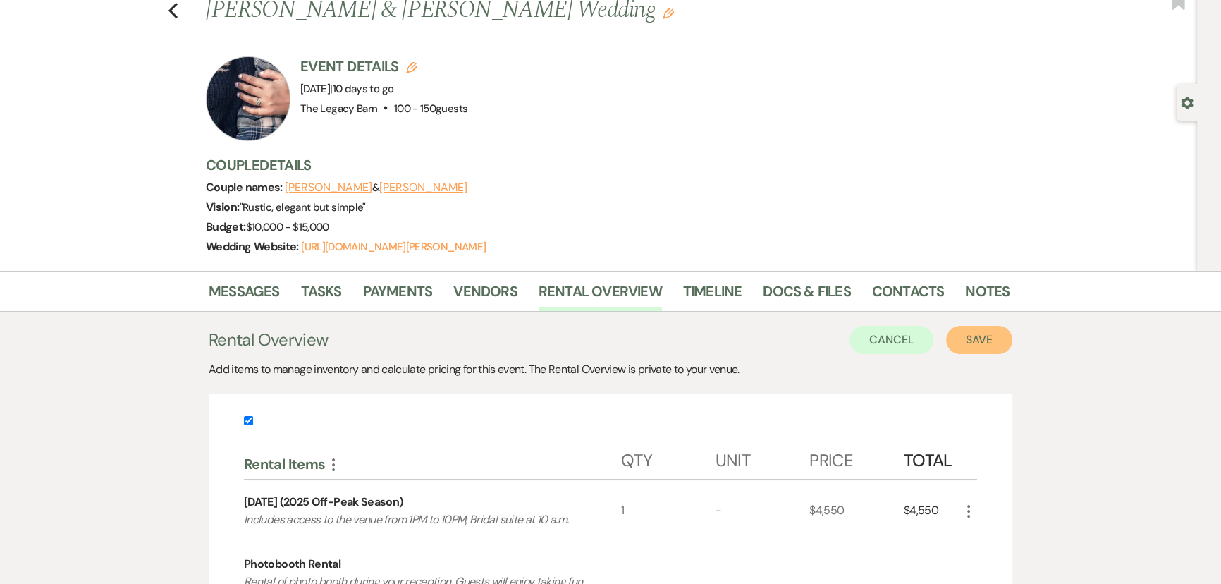
click at [954, 336] on button "Save" at bounding box center [979, 340] width 66 height 28
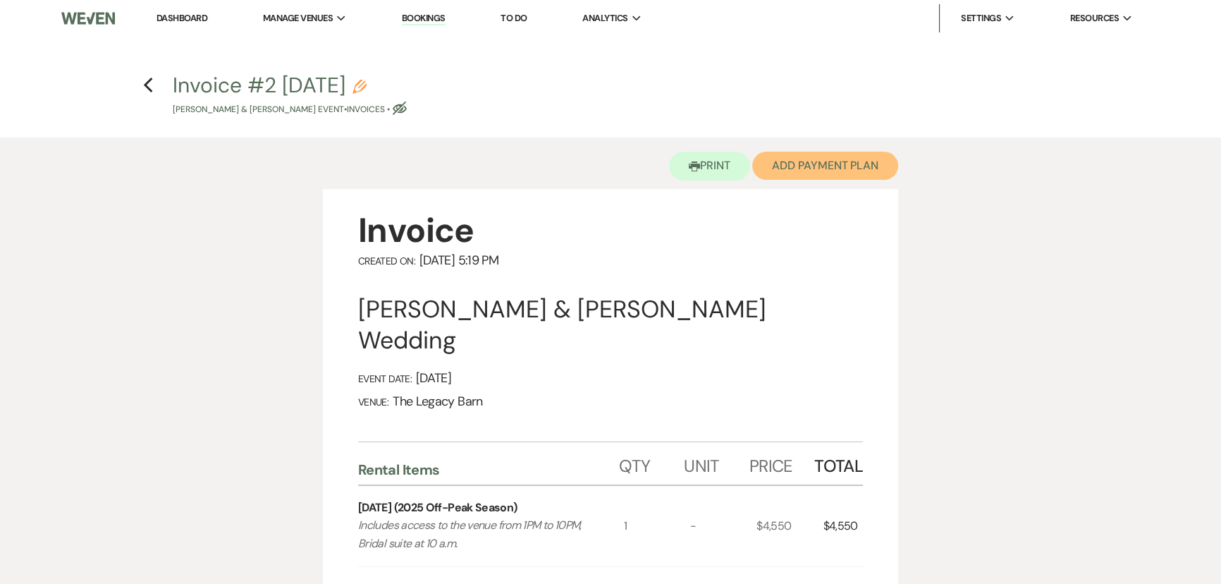
click at [794, 159] on button "Add Payment Plan" at bounding box center [825, 166] width 146 height 28
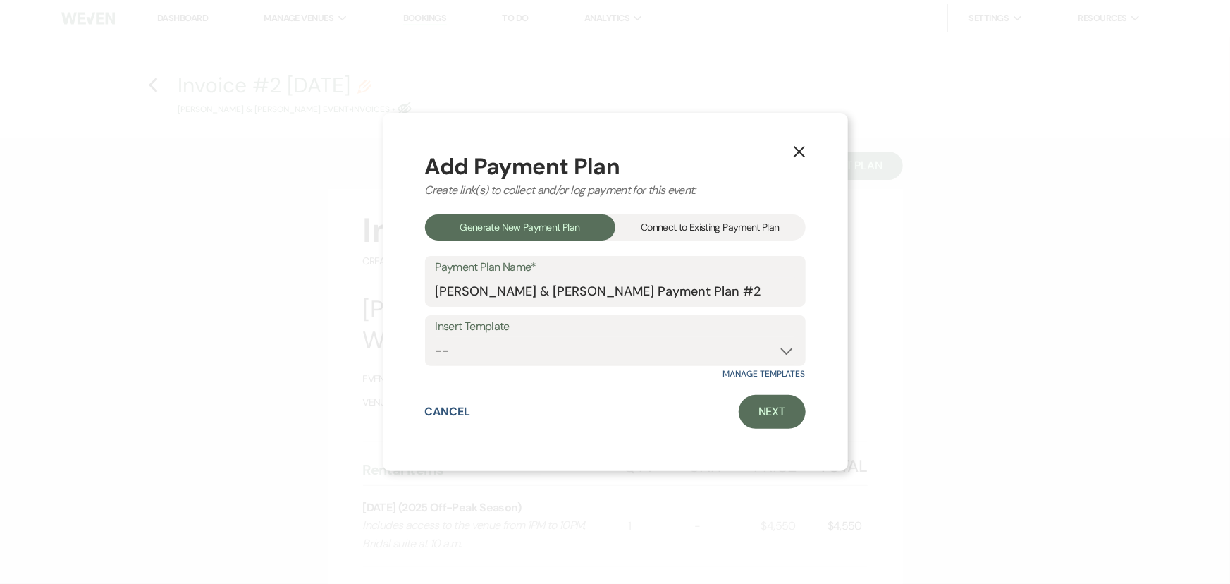
click at [681, 221] on div "Connect to Existing Payment Plan" at bounding box center [710, 227] width 190 height 26
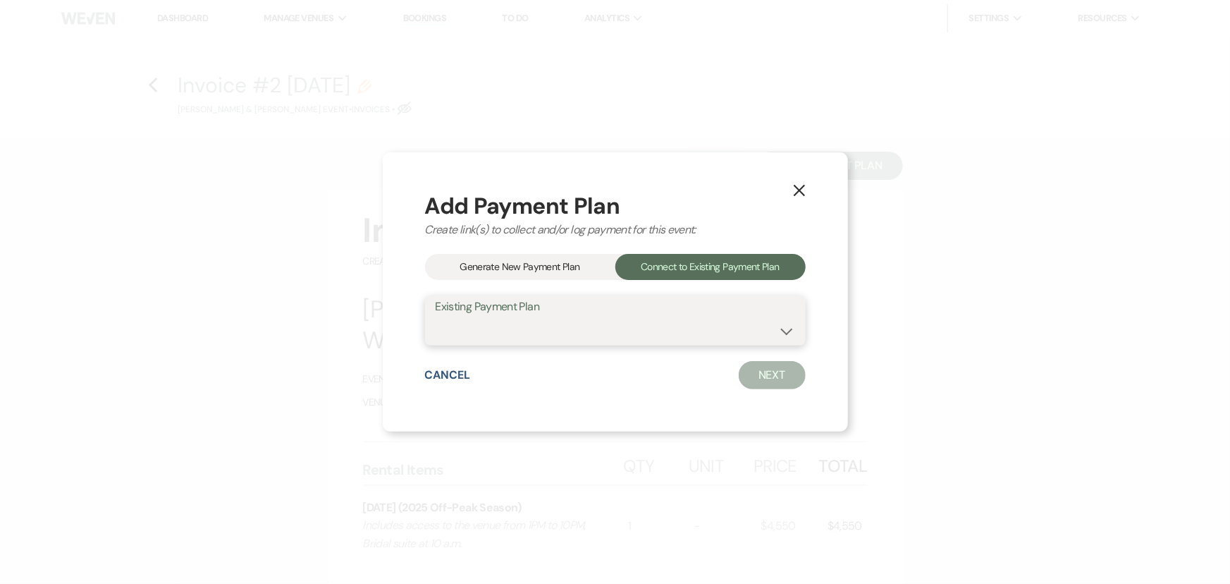
click at [482, 331] on select "Jordan Byle's Payment Plan #1" at bounding box center [615, 329] width 359 height 27
select select "10370"
click at [436, 316] on select "Jordan Byle's Payment Plan #1" at bounding box center [615, 329] width 359 height 27
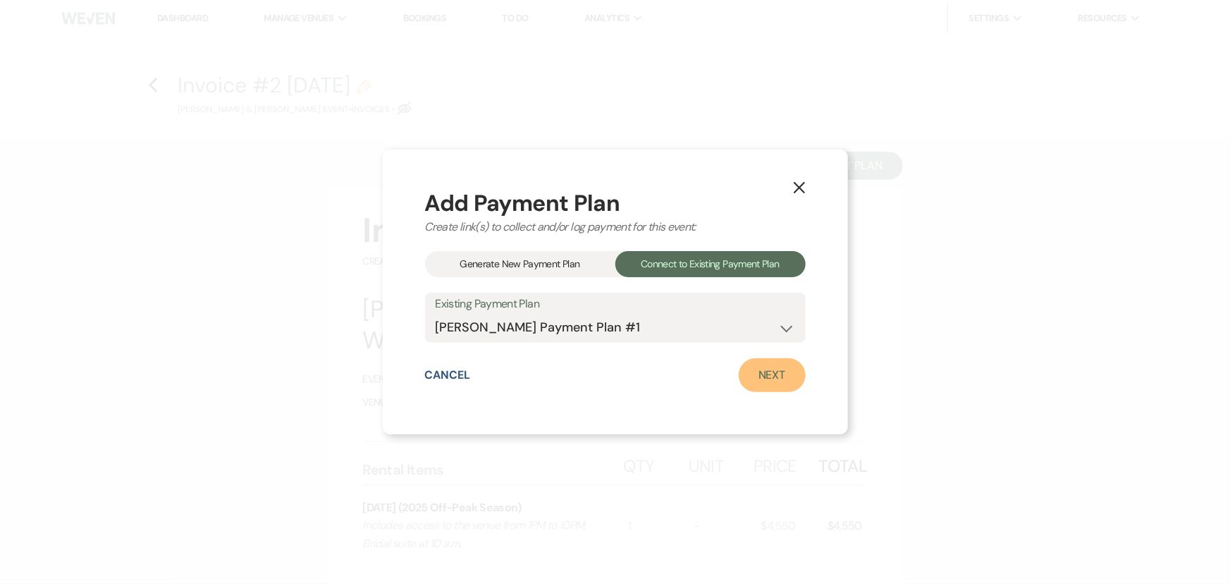
click at [765, 382] on link "Next" at bounding box center [772, 375] width 67 height 34
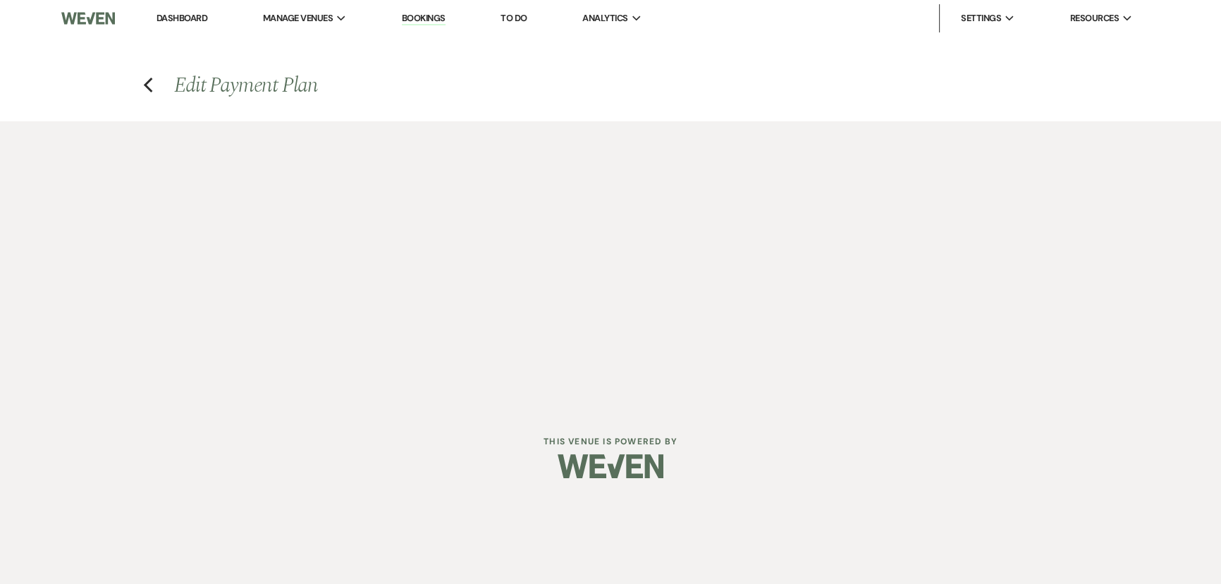
select select "29105"
select select "1"
select select "true"
select select "1"
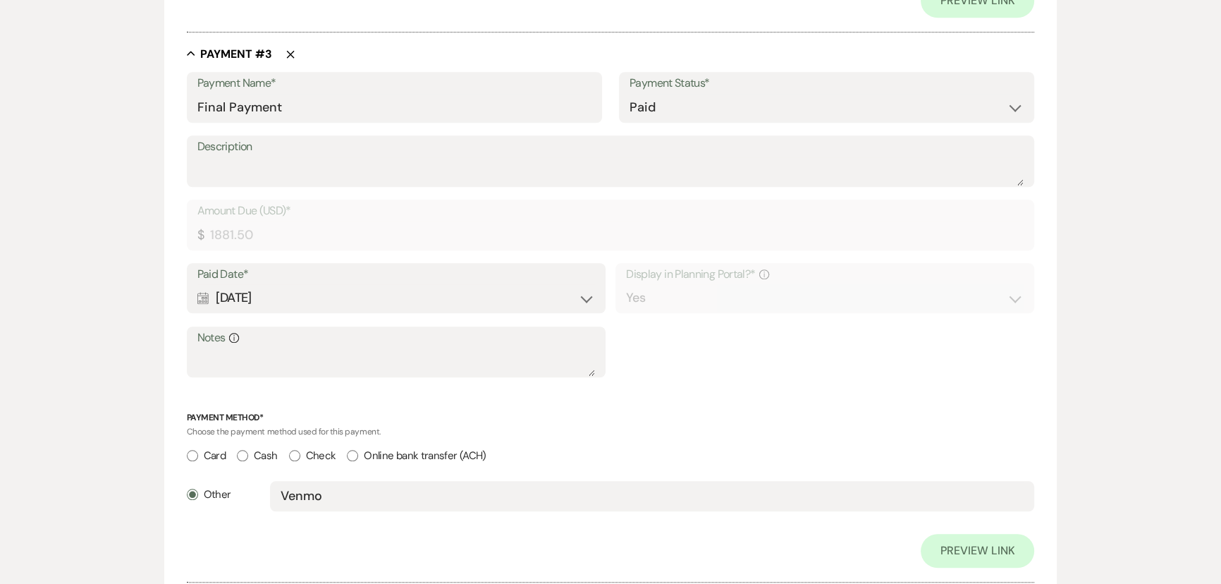
scroll to position [1446, 0]
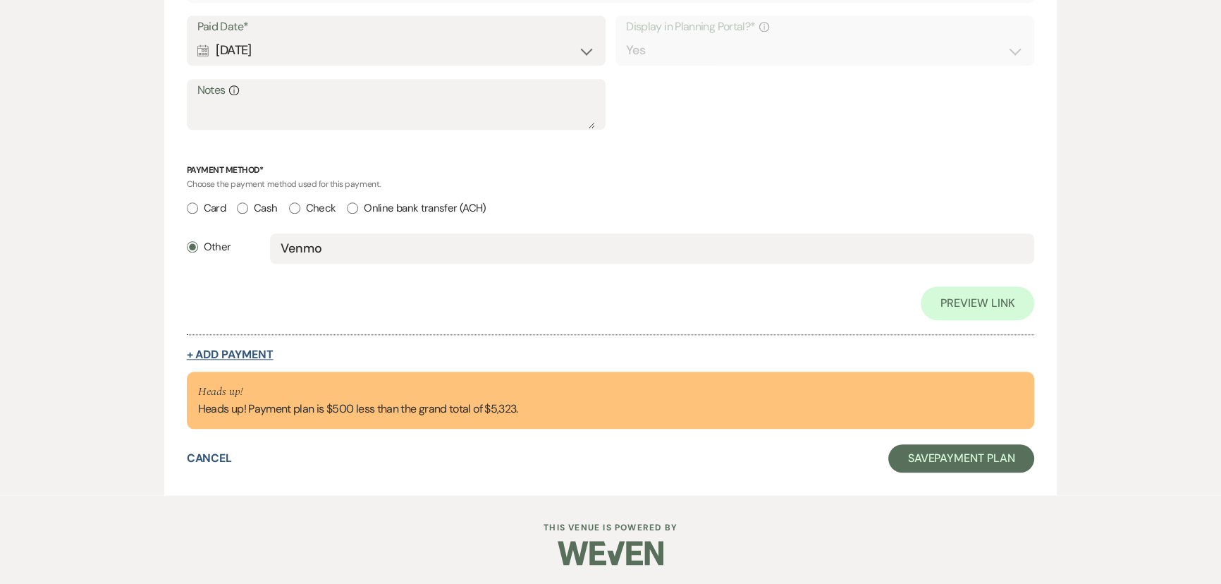
click at [226, 352] on button "+ Add Payment" at bounding box center [230, 354] width 87 height 11
select select "2"
select select "flat"
select select "true"
select select "client"
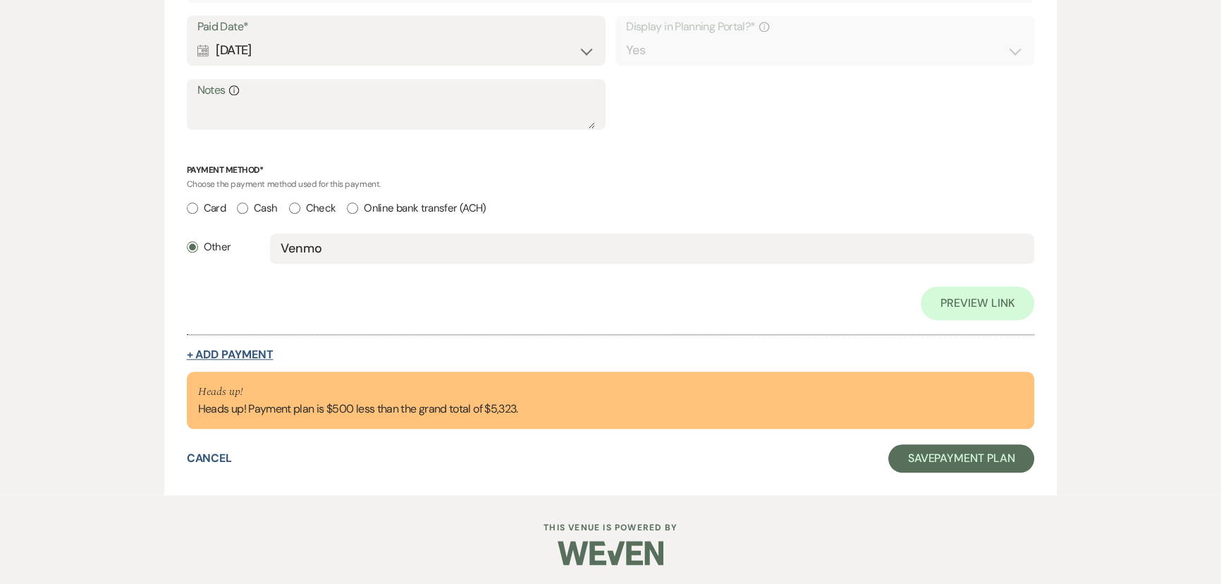
select select "weeks"
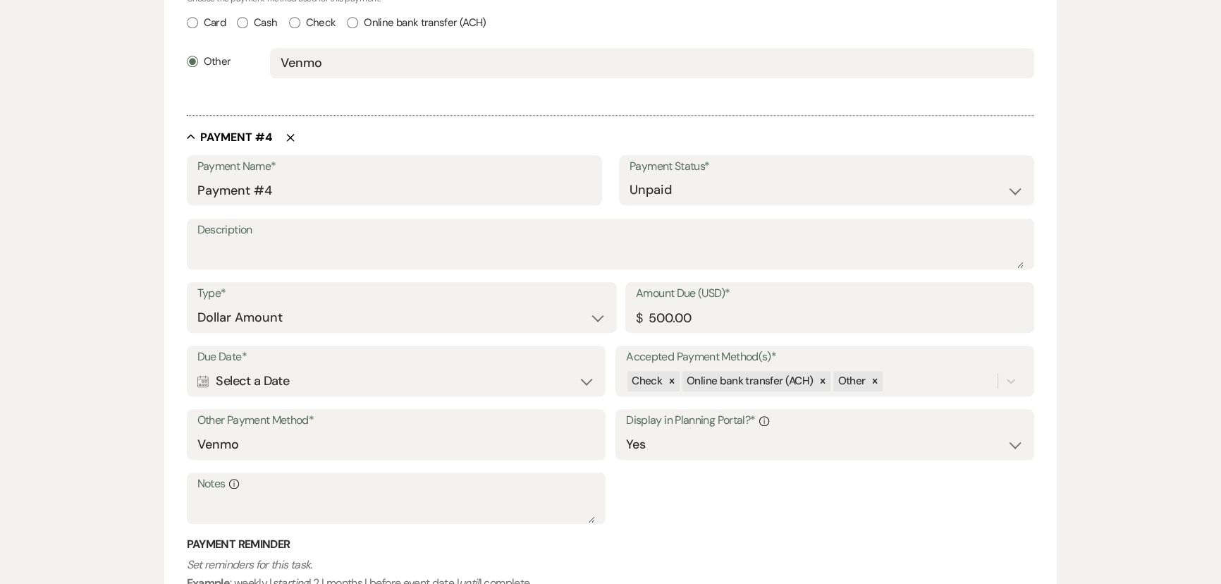
scroll to position [1828, 0]
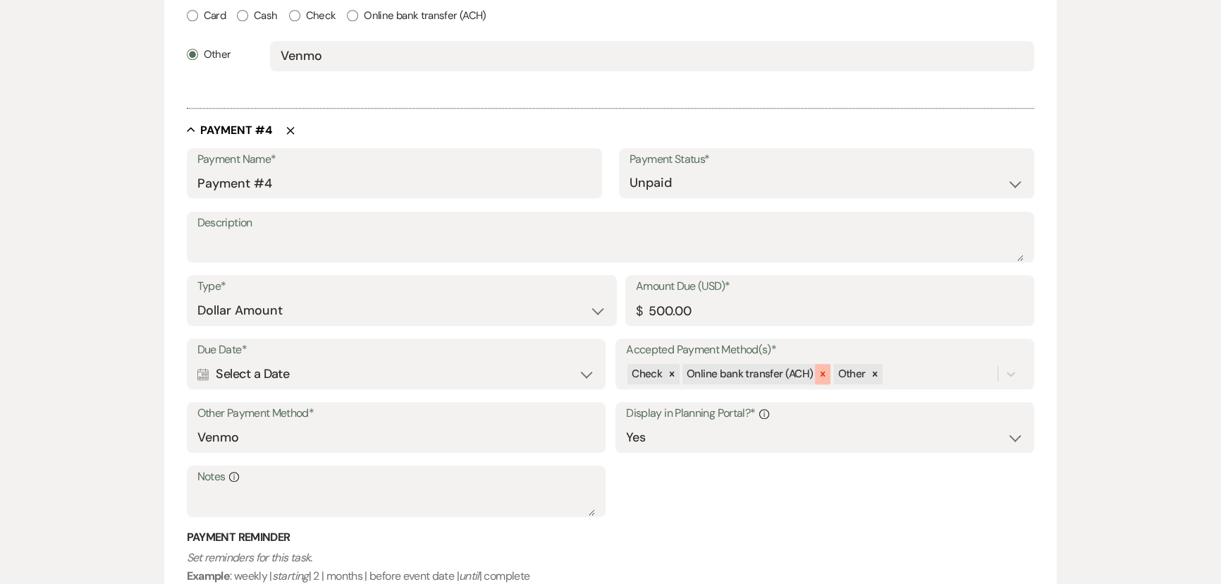
click at [818, 371] on icon at bounding box center [823, 374] width 10 height 10
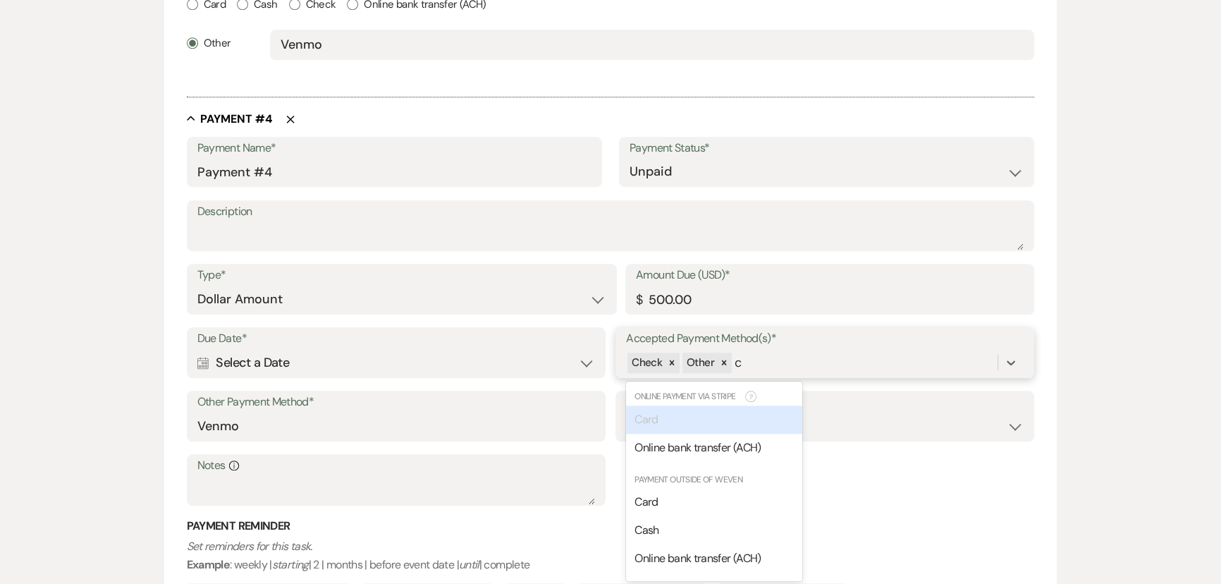
scroll to position [1839, 0]
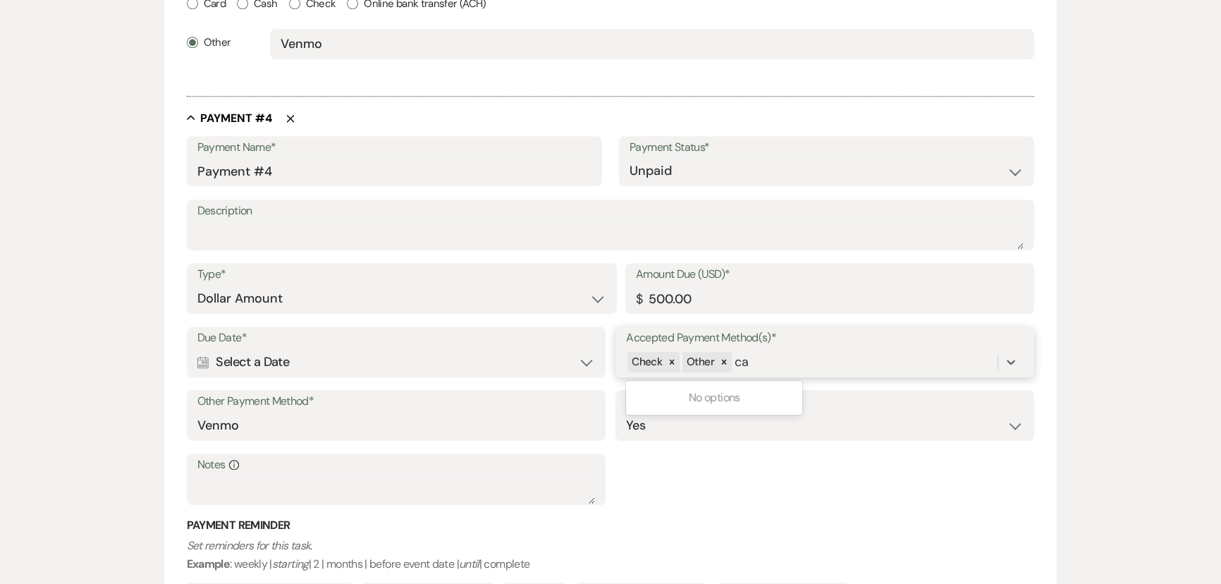
type input "c"
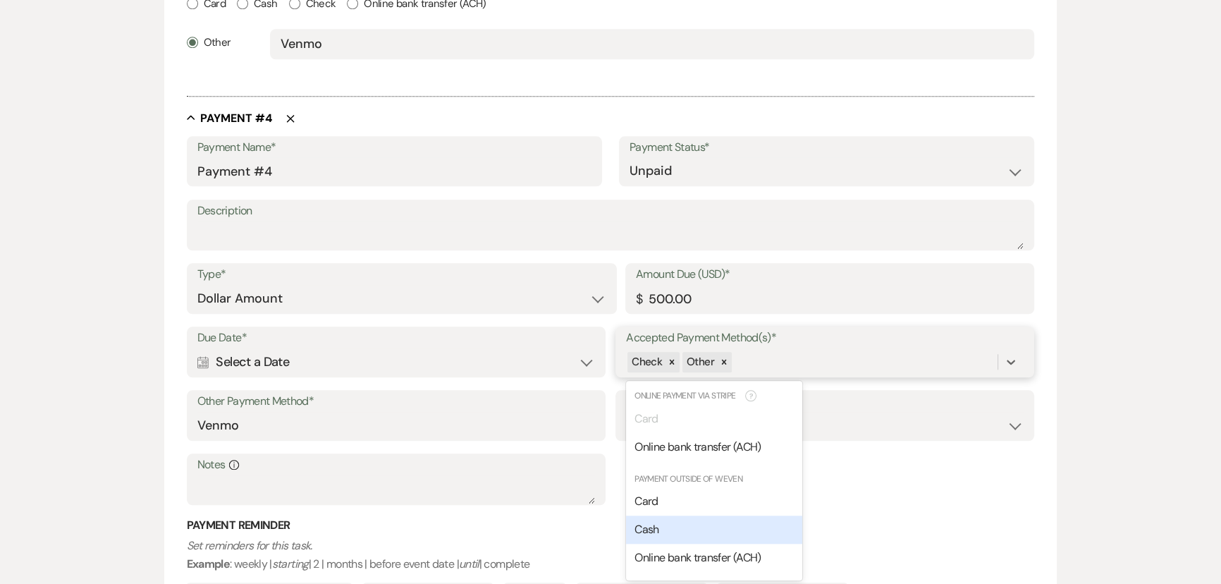
click at [652, 526] on span "Cash" at bounding box center [646, 529] width 24 height 15
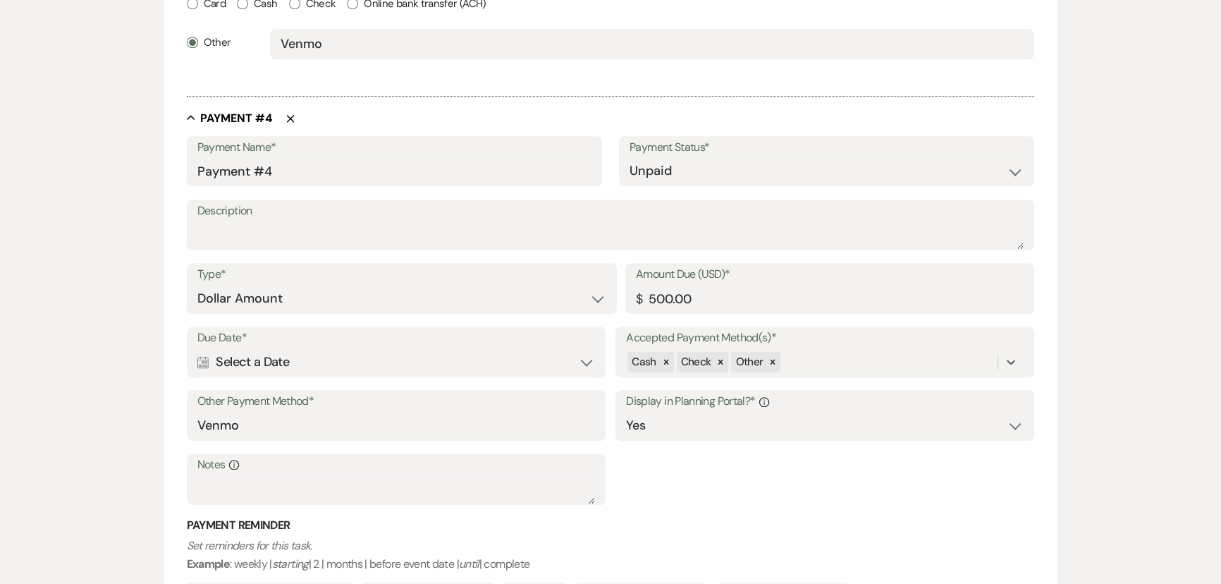
click at [230, 362] on div "Calendar Select a Date Expand" at bounding box center [395, 361] width 397 height 27
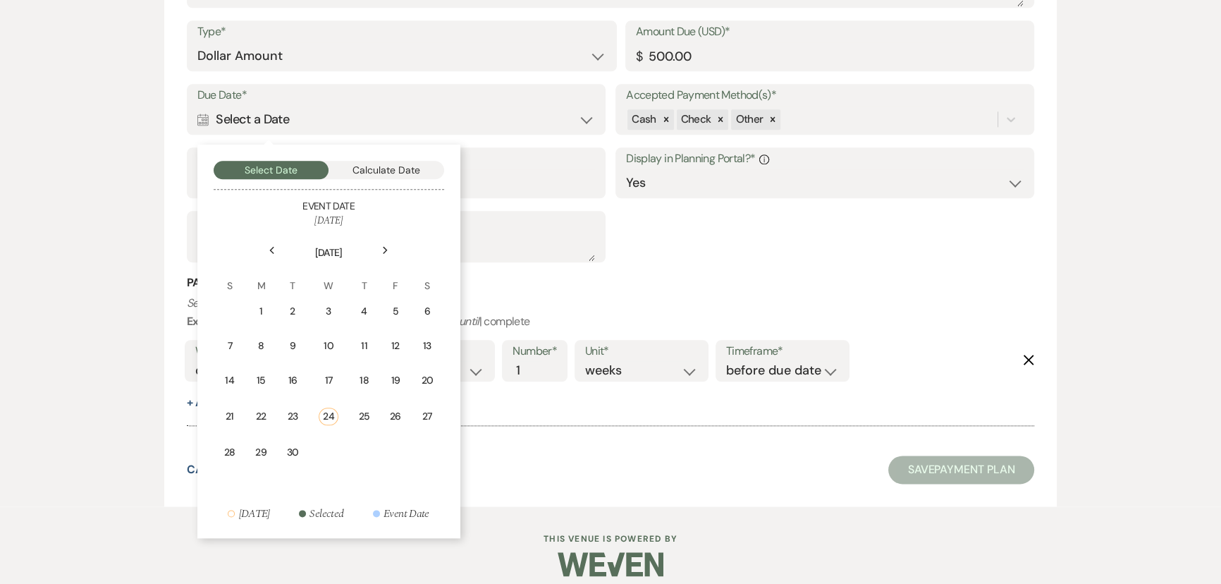
scroll to position [2093, 0]
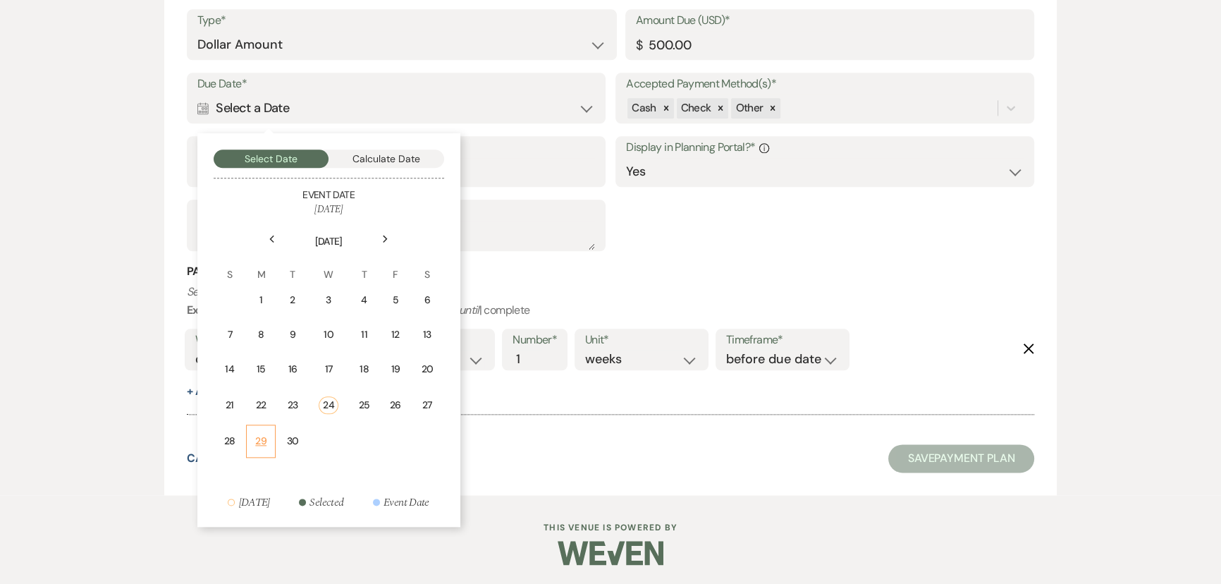
click at [258, 440] on div "29" at bounding box center [260, 440] width 11 height 15
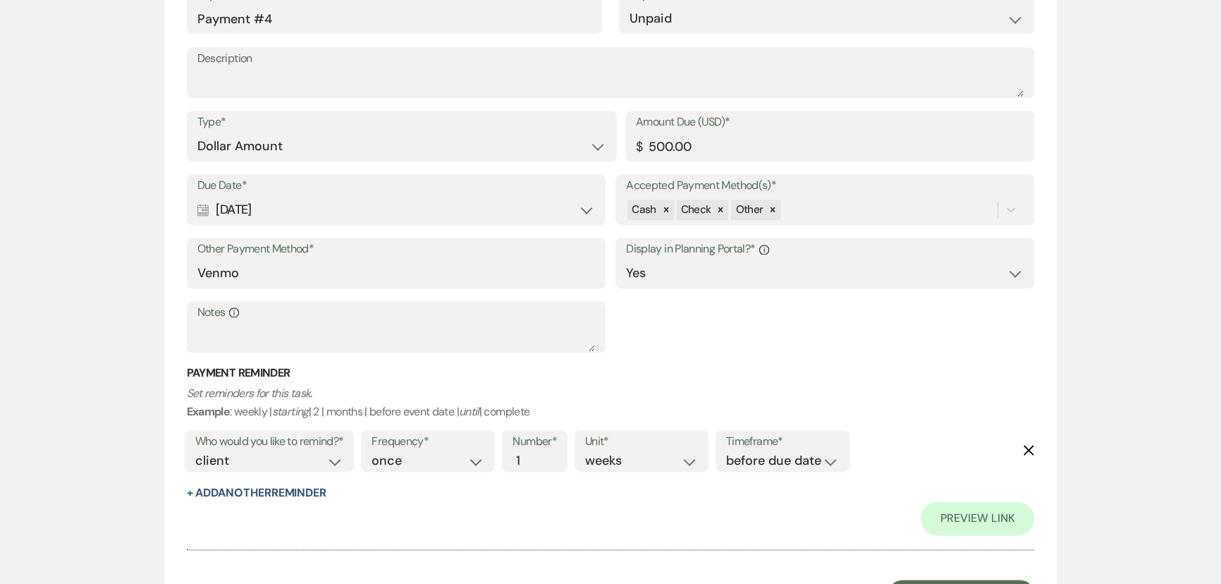
scroll to position [2194, 0]
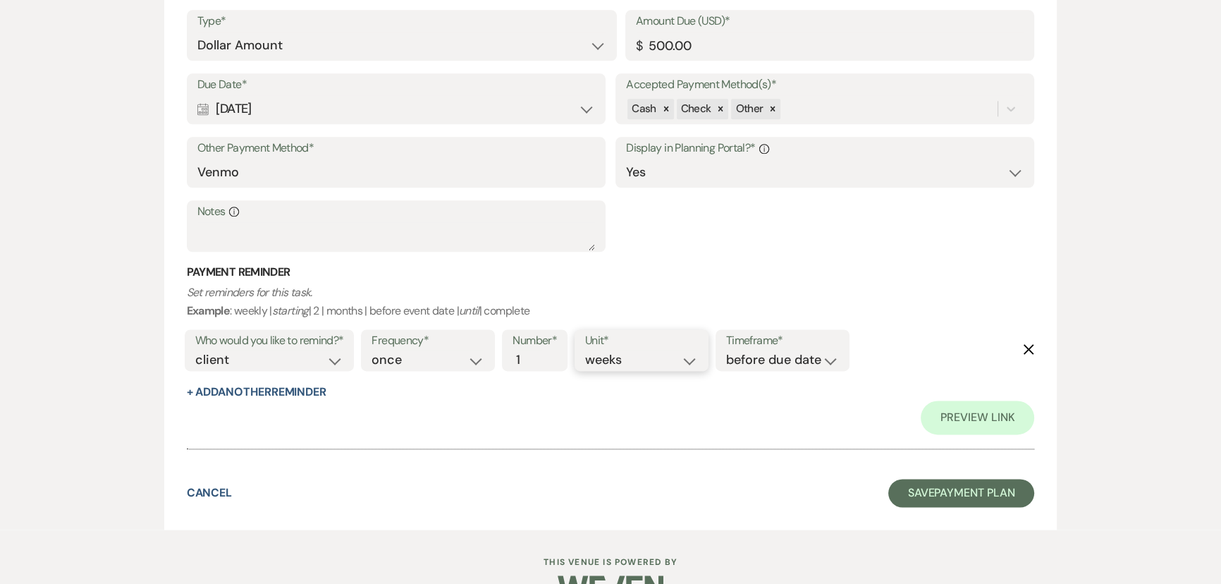
click at [598, 359] on select "days weeks months" at bounding box center [641, 359] width 113 height 19
select select "days"
click at [588, 350] on select "days weeks months" at bounding box center [641, 359] width 113 height 19
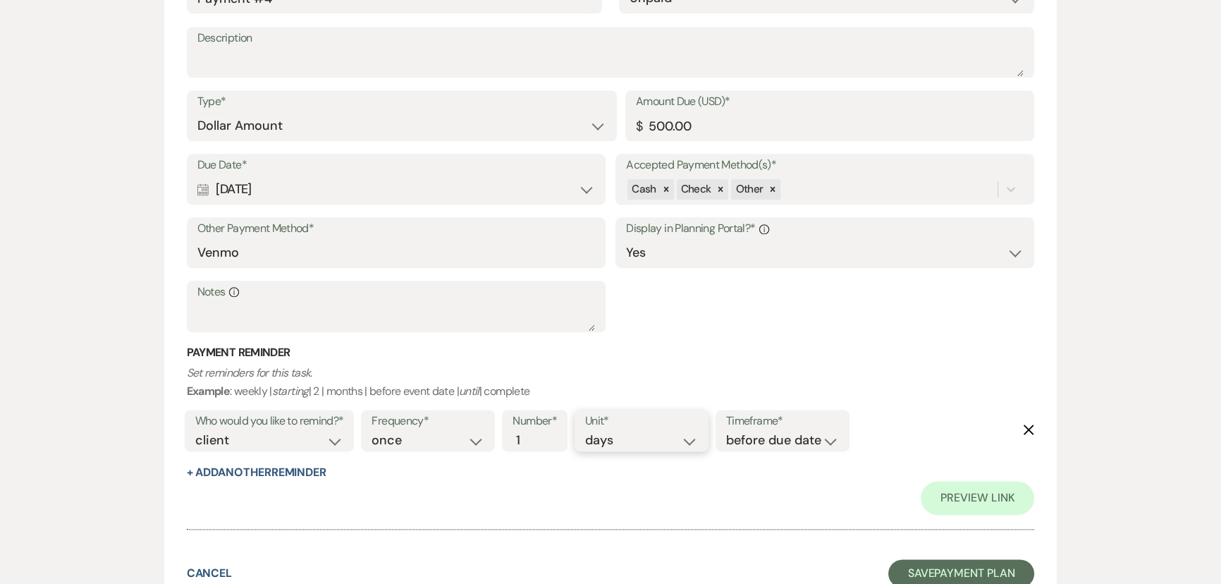
scroll to position [2228, 0]
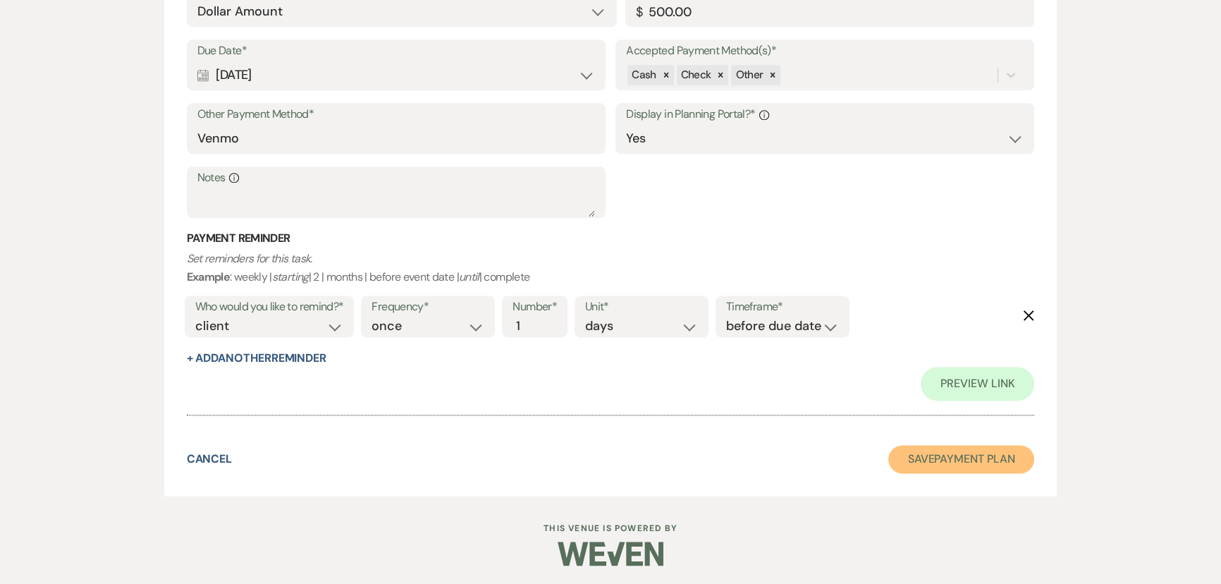
click at [925, 458] on button "Save Payment Plan" at bounding box center [961, 459] width 147 height 28
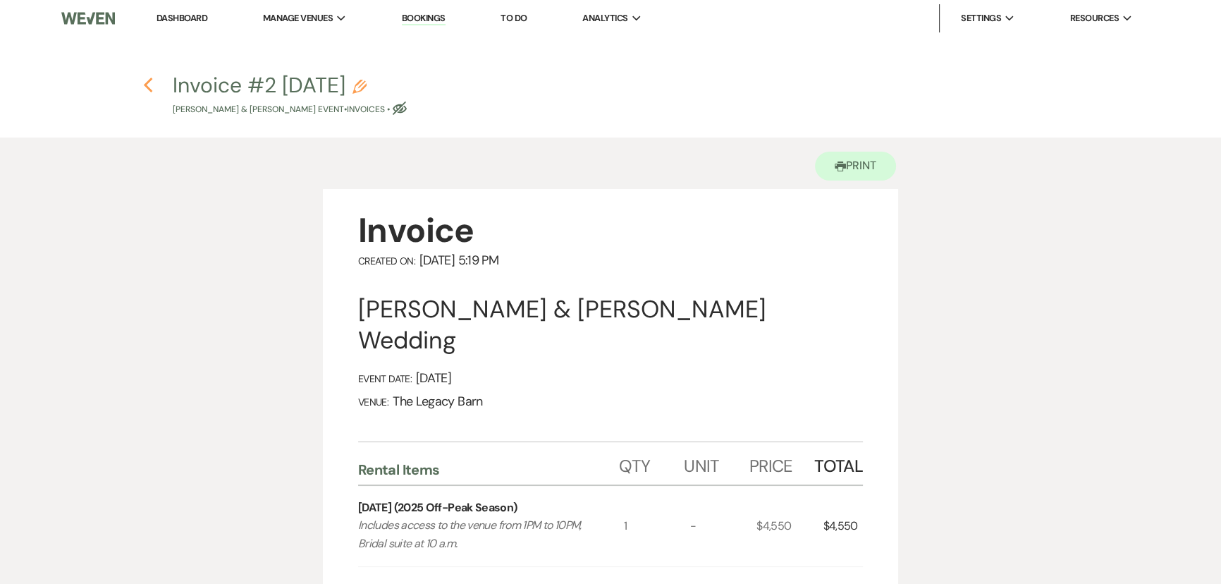
click at [147, 91] on icon "Previous" at bounding box center [148, 85] width 11 height 17
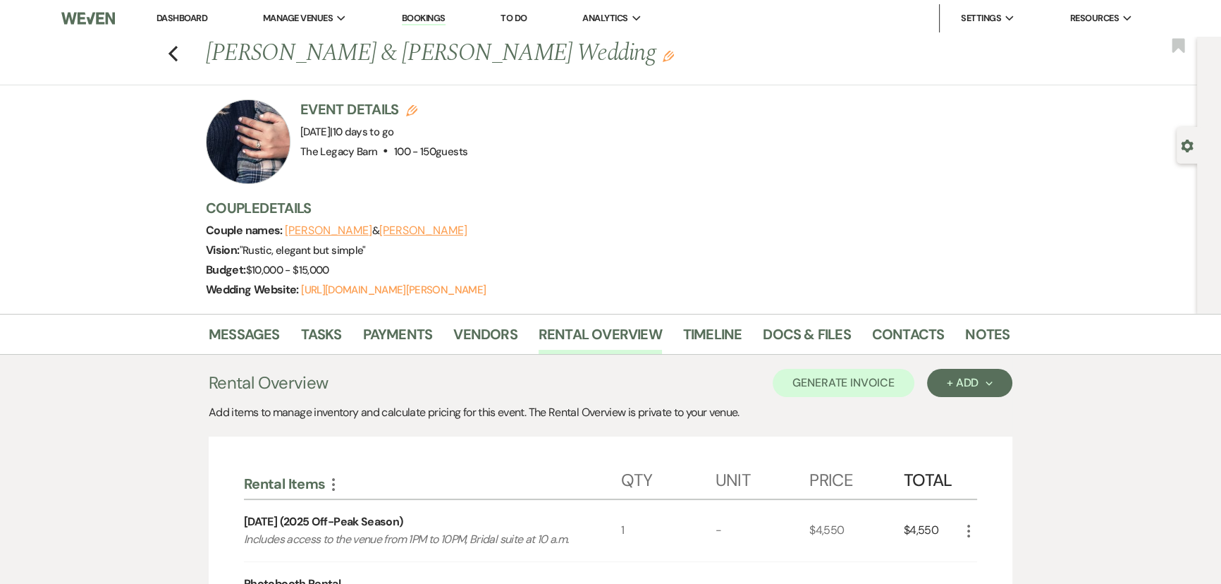
click at [179, 14] on link "Dashboard" at bounding box center [181, 18] width 51 height 12
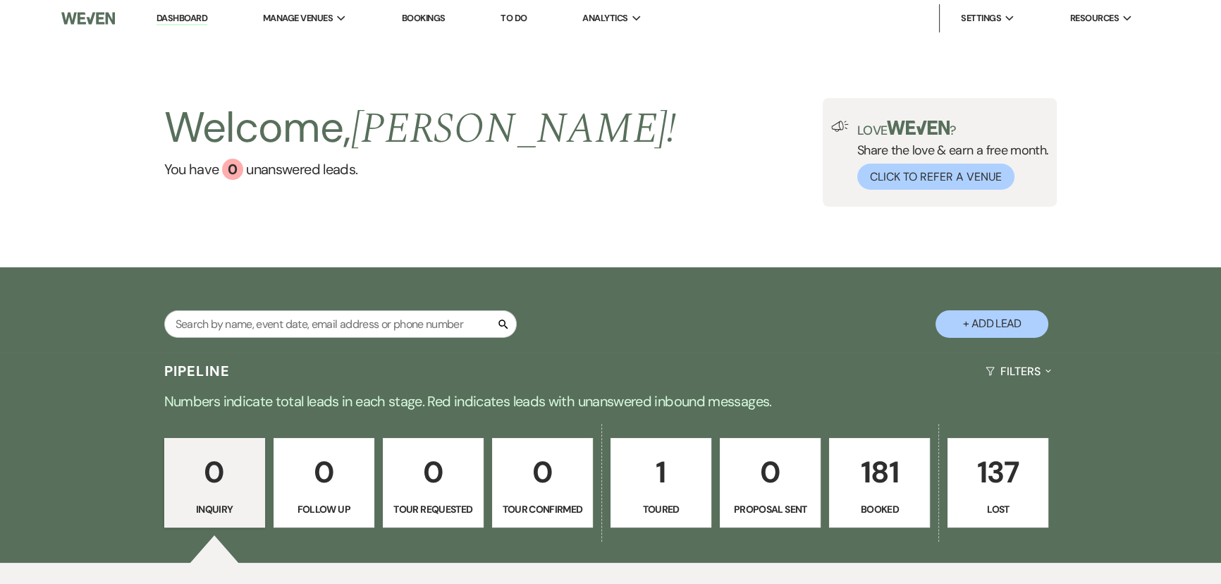
click at [832, 471] on link "181 Booked" at bounding box center [879, 483] width 101 height 90
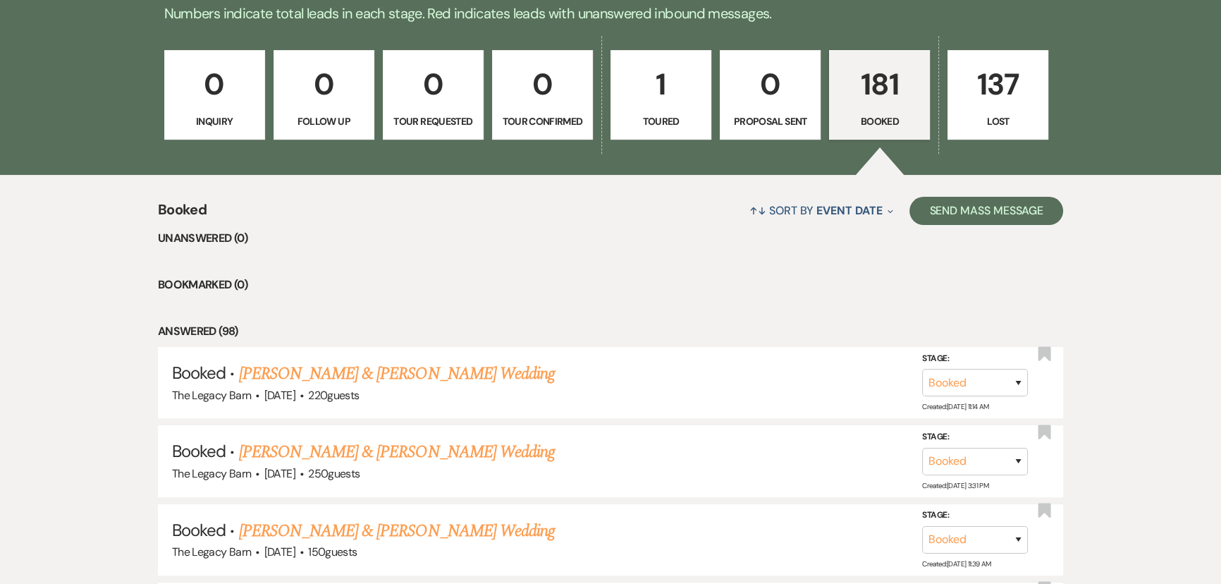
scroll to position [641, 0]
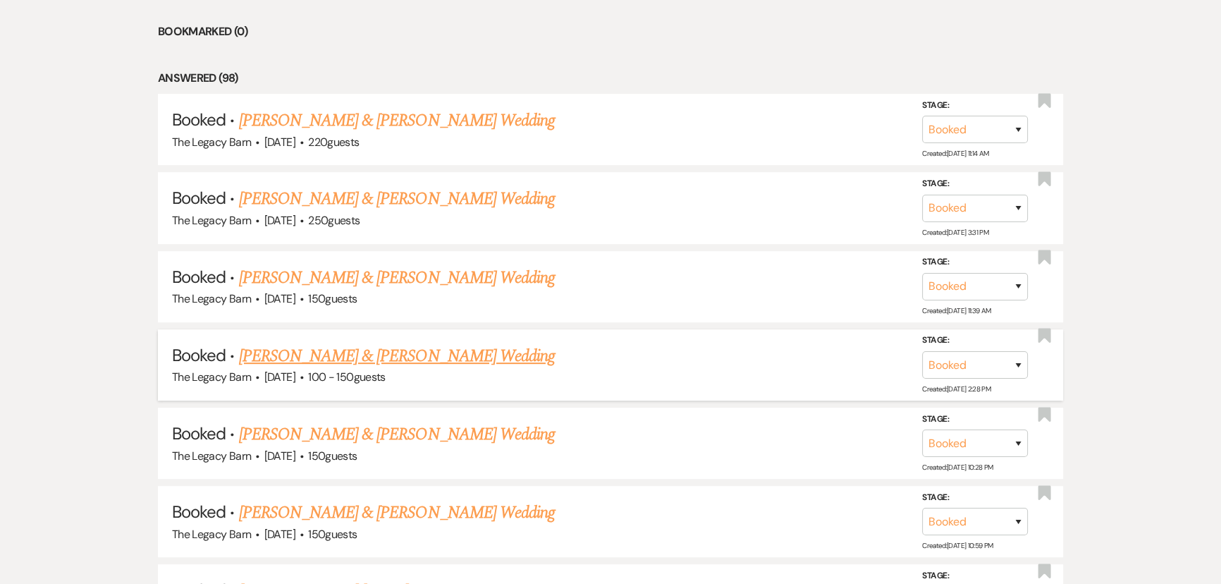
click at [317, 352] on link "Jordan Byle & Preston Sherwood's Wedding" at bounding box center [397, 355] width 316 height 25
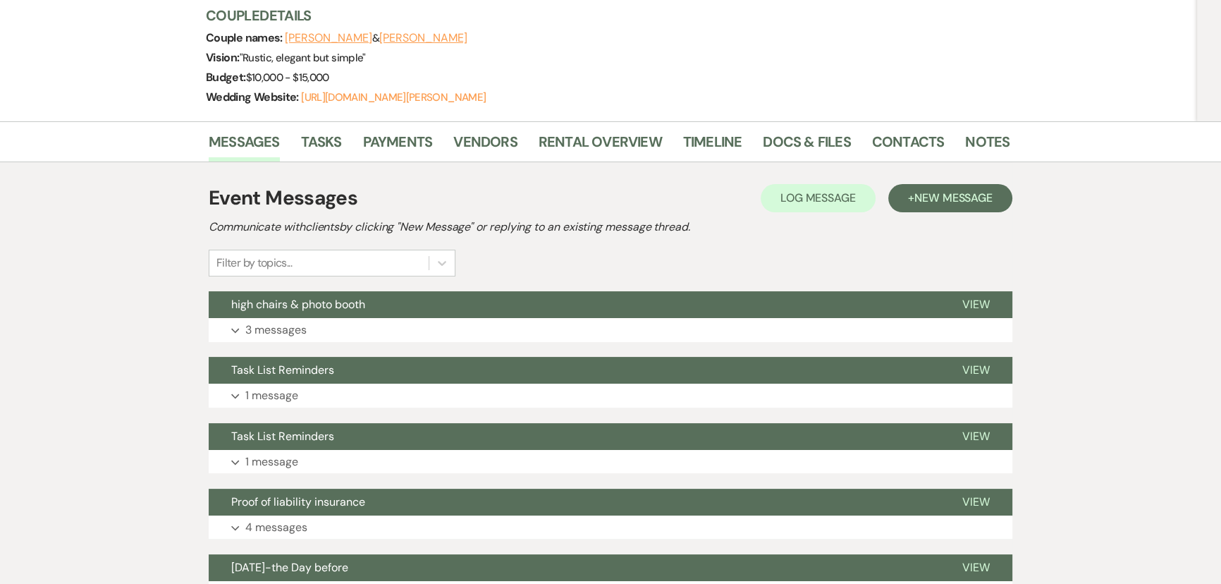
scroll to position [192, 0]
click at [928, 199] on span "New Message" at bounding box center [953, 198] width 78 height 15
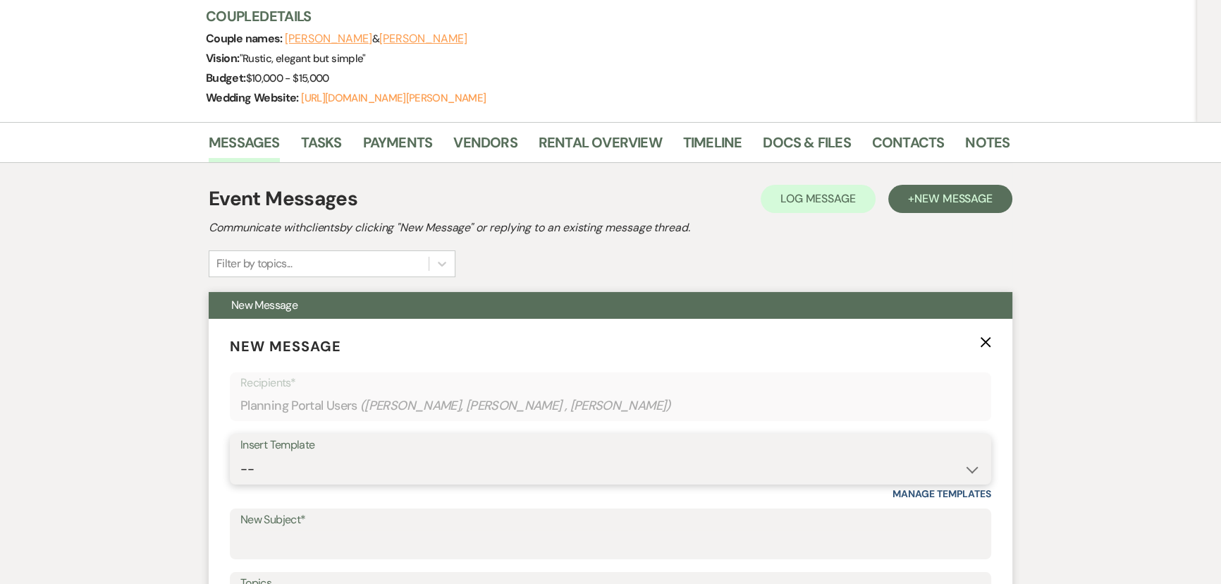
click at [276, 465] on select "-- Documents for Conversion Planning Portal Introduction Initial Inquiry Respon…" at bounding box center [610, 468] width 740 height 27
click at [250, 546] on input "New Subject*" at bounding box center [610, 543] width 740 height 27
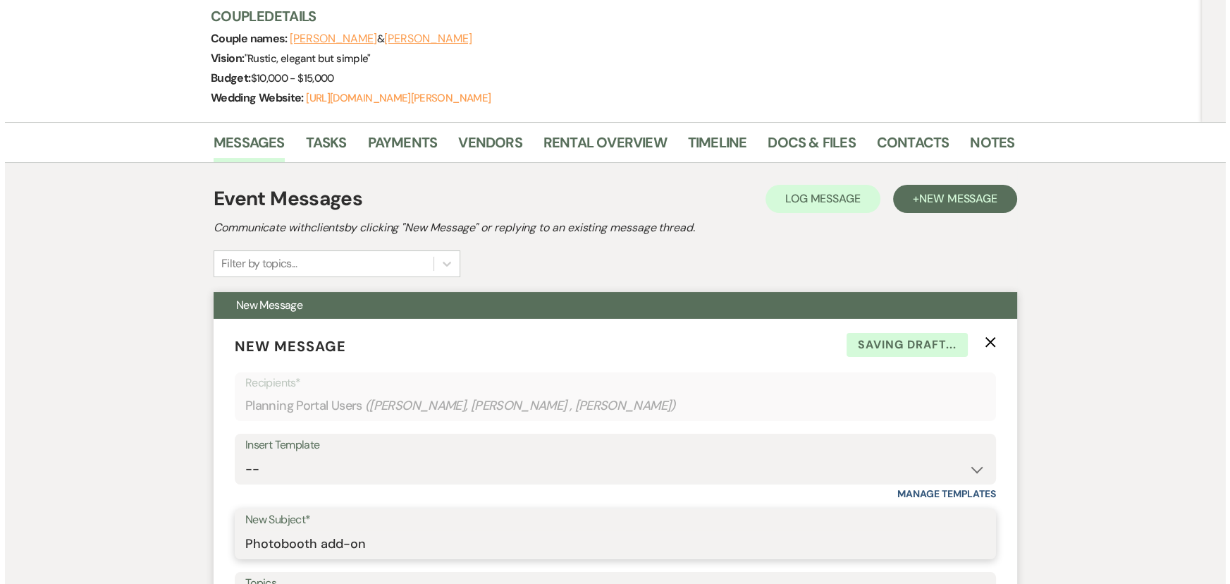
scroll to position [512, 0]
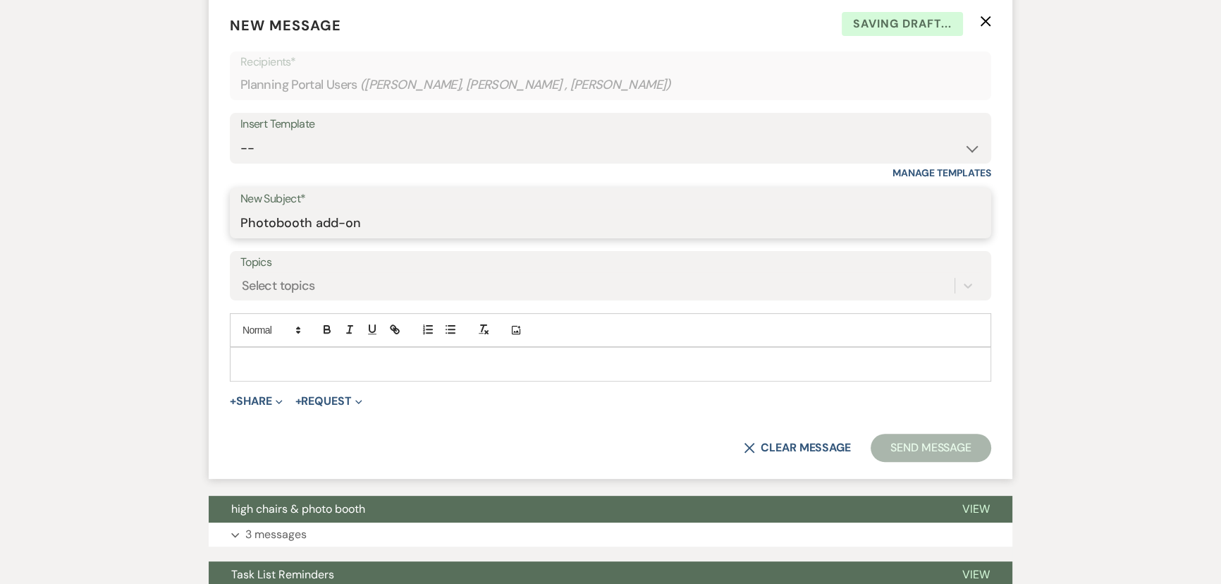
type input "Photobooth add-on"
click at [249, 364] on p at bounding box center [610, 364] width 739 height 16
click at [259, 397] on button "+ Share Expand" at bounding box center [256, 400] width 53 height 11
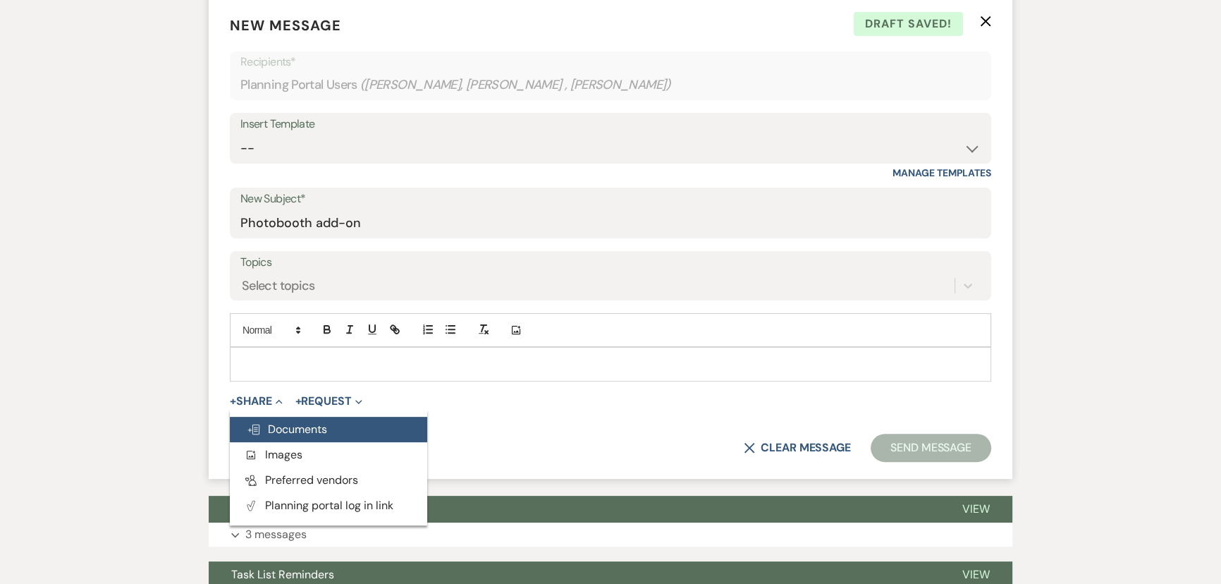
click at [284, 426] on span "Doc Upload Documents" at bounding box center [287, 428] width 80 height 15
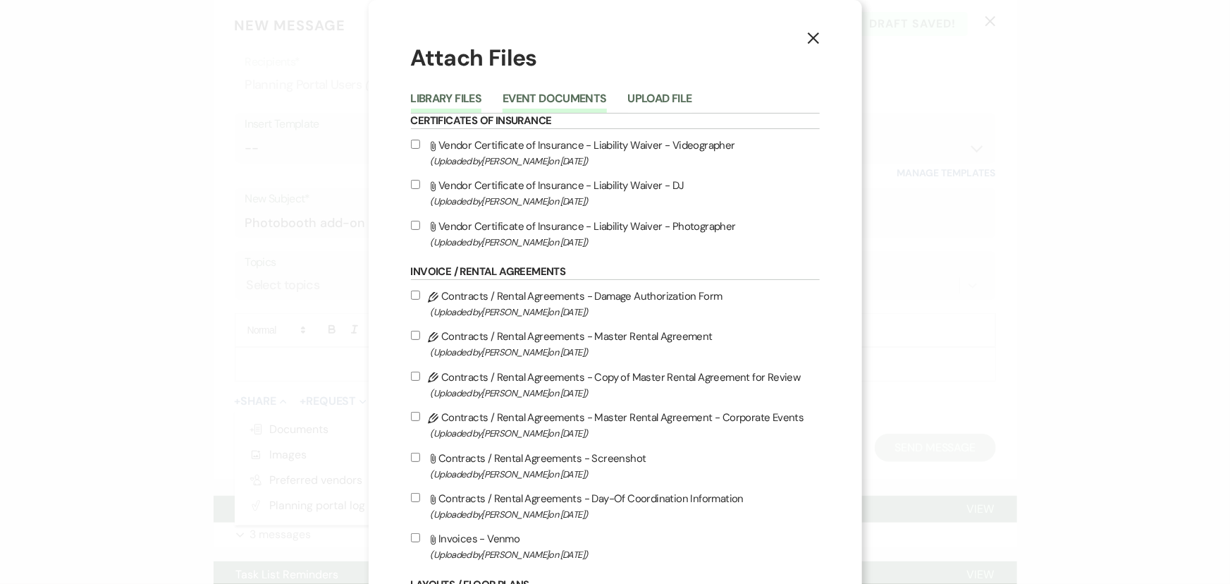
click at [529, 99] on button "Event Documents" at bounding box center [555, 103] width 104 height 20
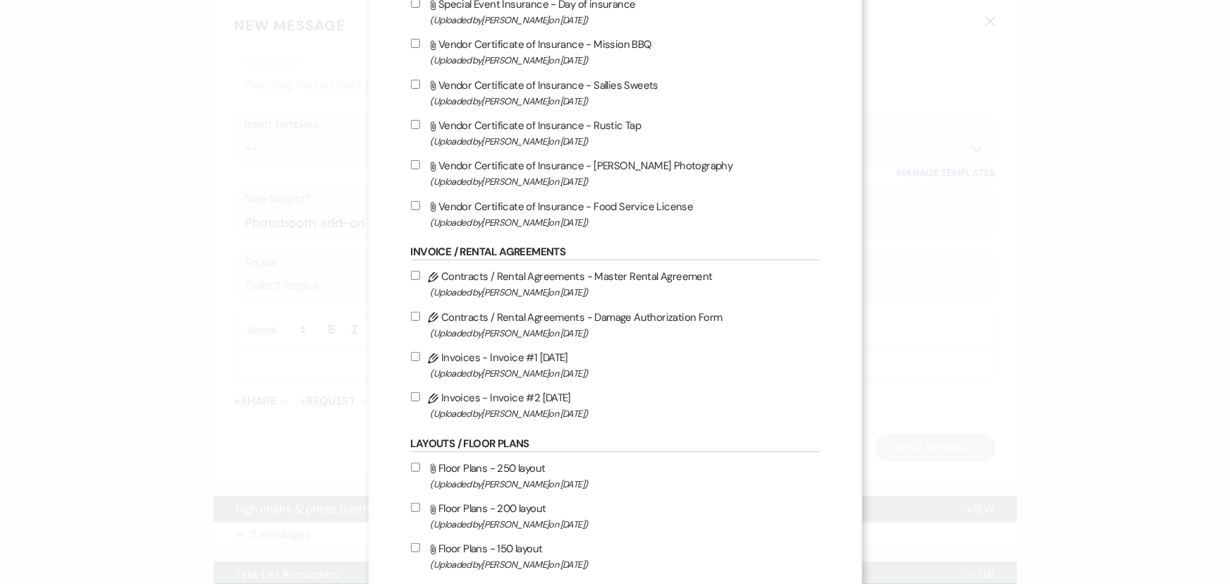
scroll to position [256, 0]
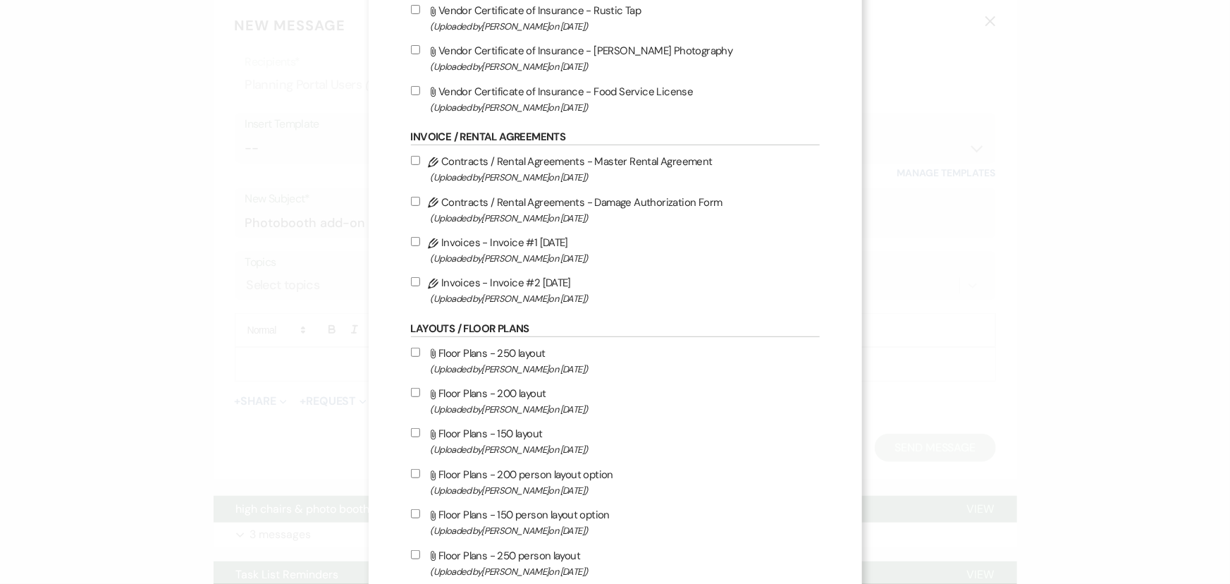
click at [412, 283] on input "Pencil Invoices - Invoice #2 9-24-2025 (Uploaded by Gina Green on Sep 24th, 202…" at bounding box center [415, 281] width 9 height 9
checkbox input "true"
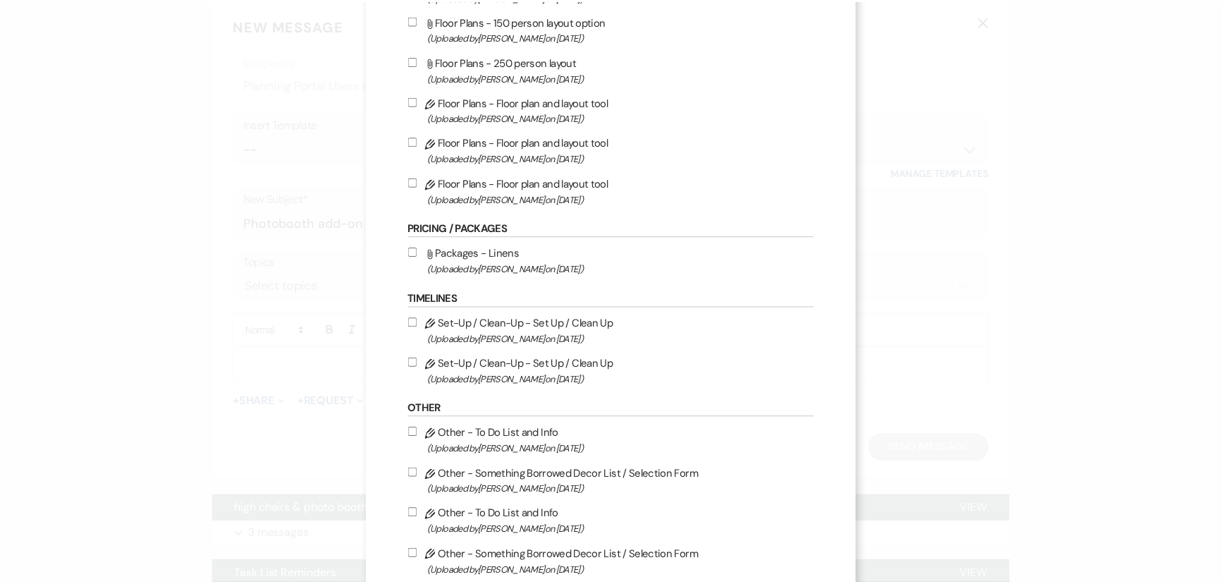
scroll to position [832, 0]
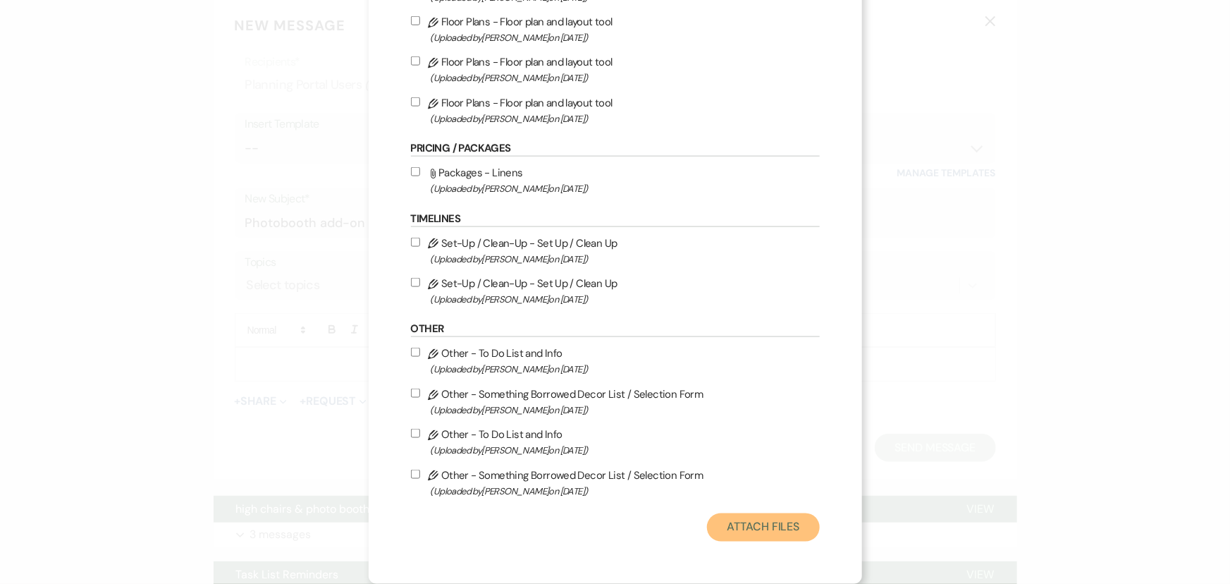
click at [729, 526] on button "Attach Files" at bounding box center [763, 527] width 112 height 28
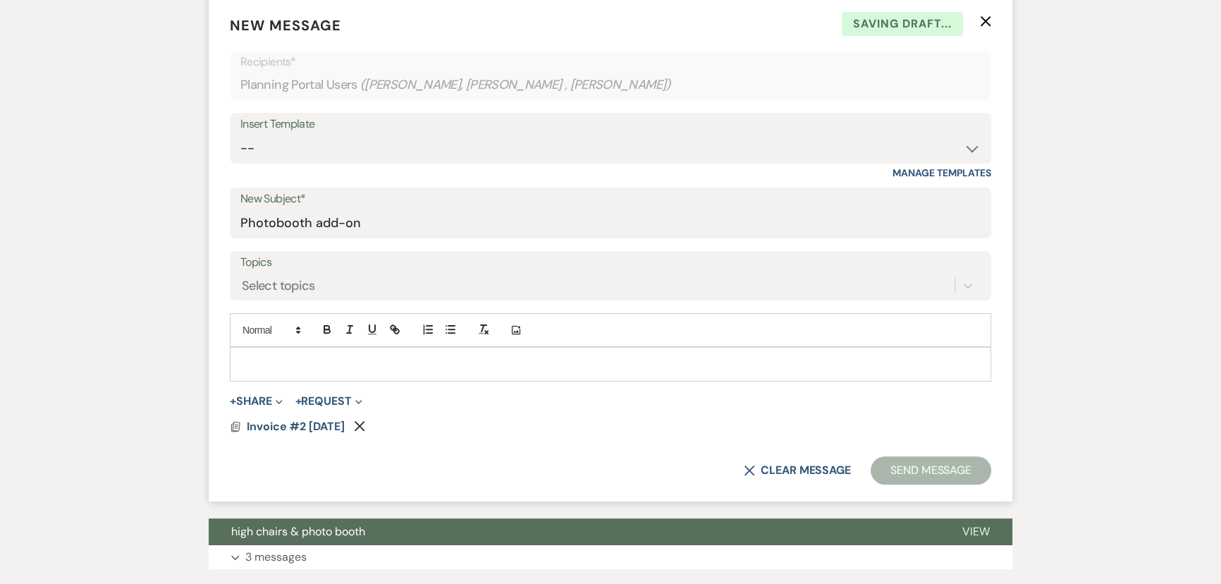
click at [261, 357] on p at bounding box center [610, 364] width 739 height 16
click at [930, 472] on button "Send Message" at bounding box center [930, 470] width 121 height 28
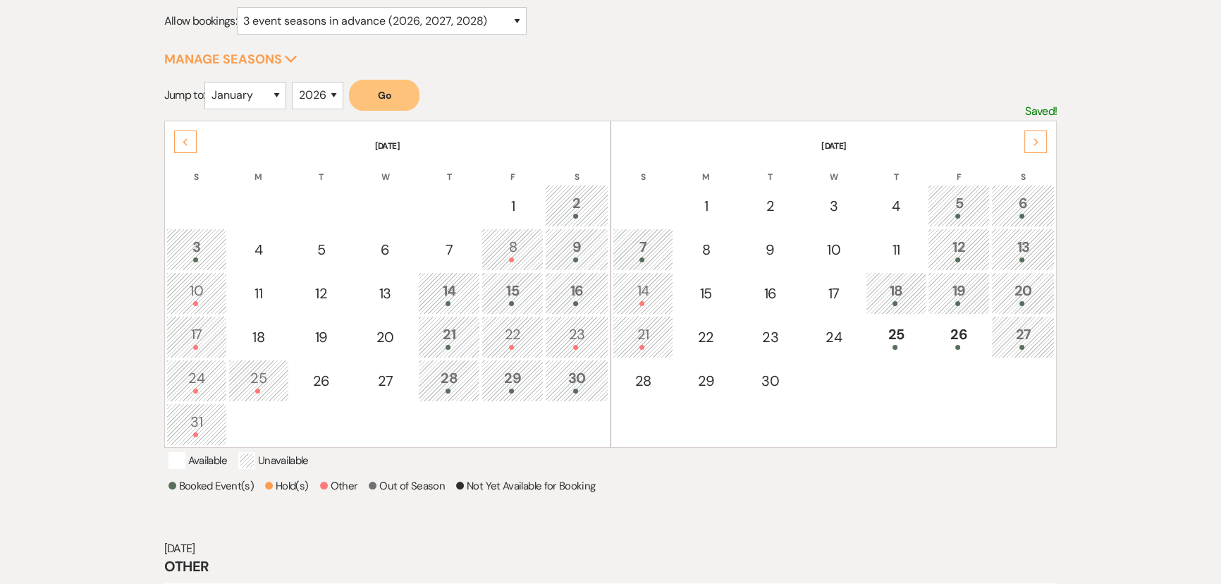
scroll to position [192, 0]
click at [283, 94] on select "January February March April May June July August September October November De…" at bounding box center [245, 95] width 82 height 27
select select "11"
click at [208, 82] on select "January February March April May June July August September October November De…" at bounding box center [245, 95] width 82 height 27
click at [393, 86] on button "Go" at bounding box center [384, 95] width 70 height 31
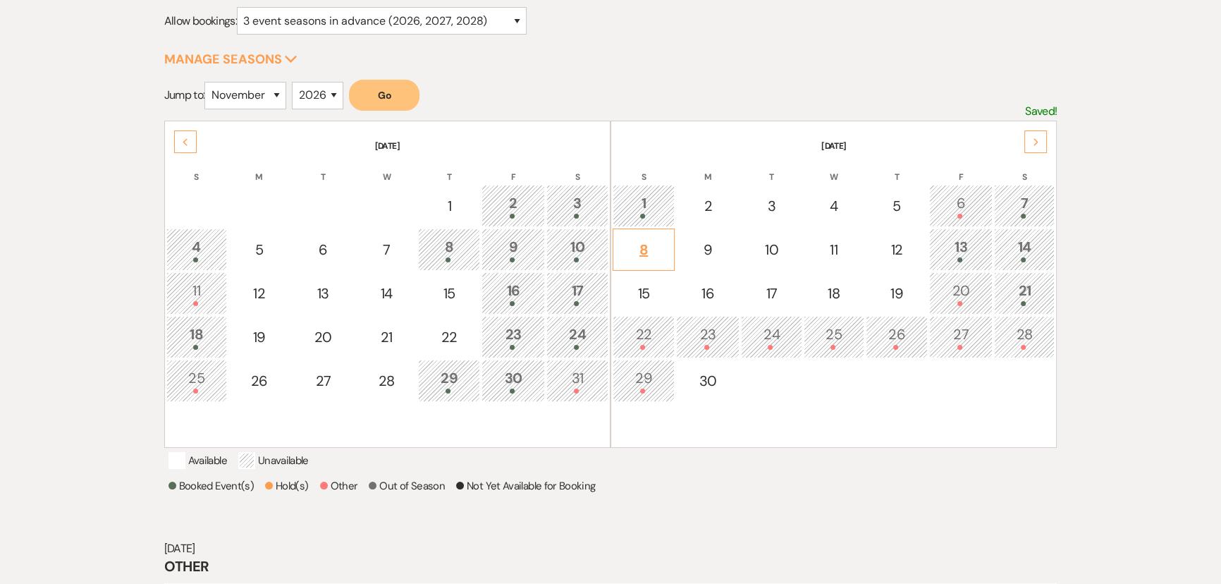
click at [646, 248] on div "8" at bounding box center [643, 249] width 47 height 21
select select "other"
select select "false"
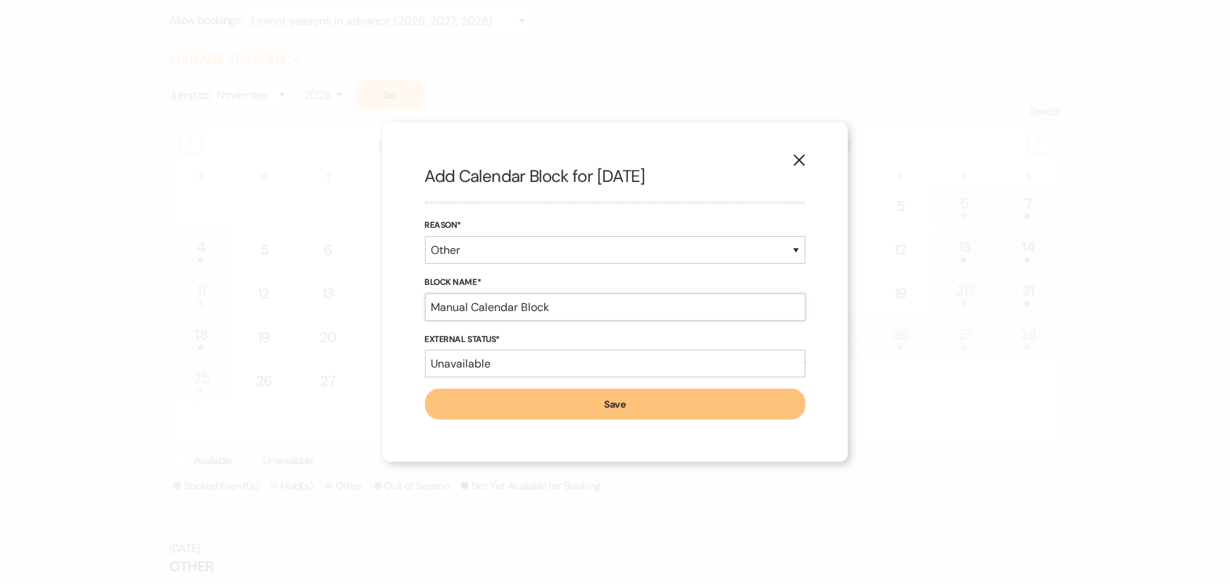
drag, startPoint x: 562, startPoint y: 304, endPoint x: 359, endPoint y: 283, distance: 204.0
click at [359, 283] on div "X Add Calendar Block for [DATE] Reason* Booked Event Hold Other Block Name* Man…" at bounding box center [615, 292] width 1230 height 584
type input "[PERSON_NAME] PV"
click at [455, 420] on div "X Add Calendar Block for [DATE] Reason* Booked Event Hold Other Block Name* [PE…" at bounding box center [615, 292] width 465 height 340
click at [454, 409] on button "Save" at bounding box center [615, 403] width 381 height 31
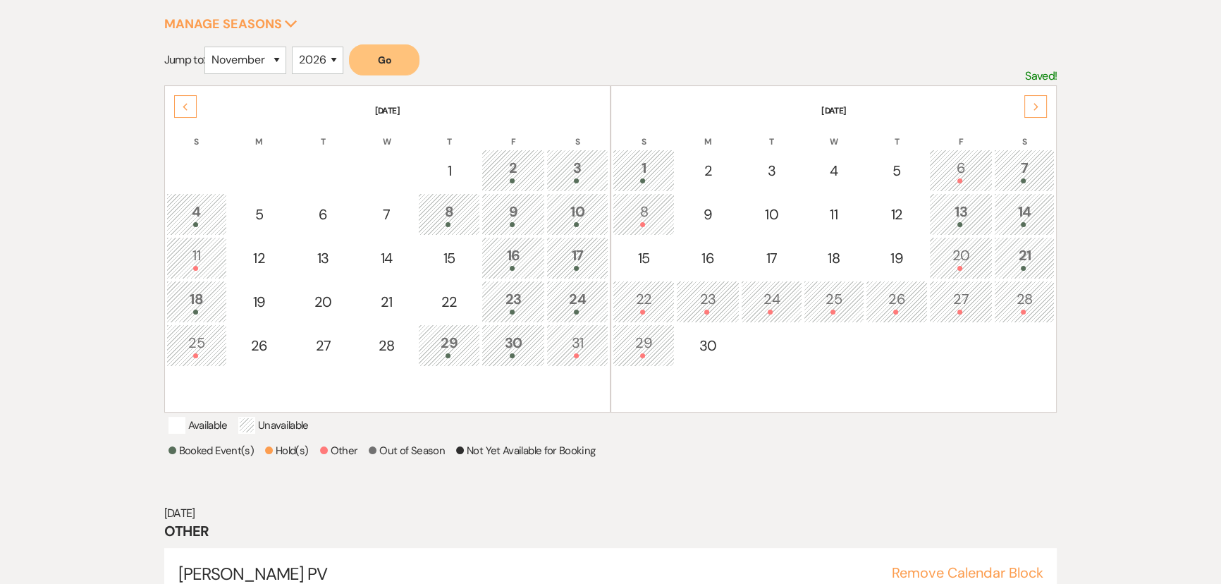
scroll to position [290, 0]
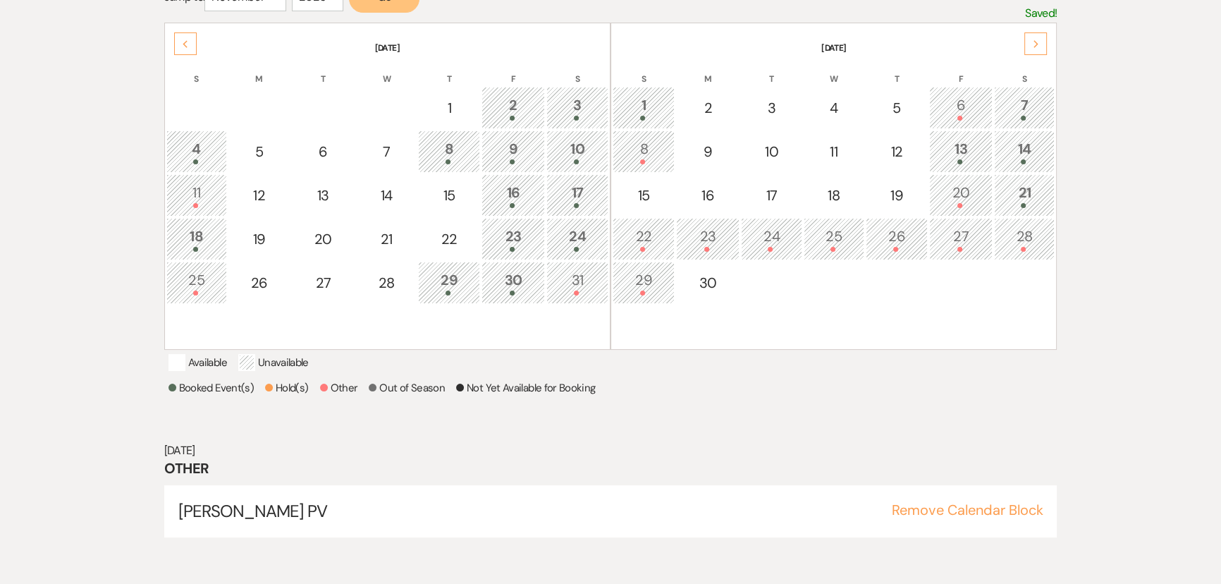
click at [954, 102] on div "6" at bounding box center [961, 107] width 48 height 26
click at [953, 147] on div "13" at bounding box center [961, 151] width 48 height 26
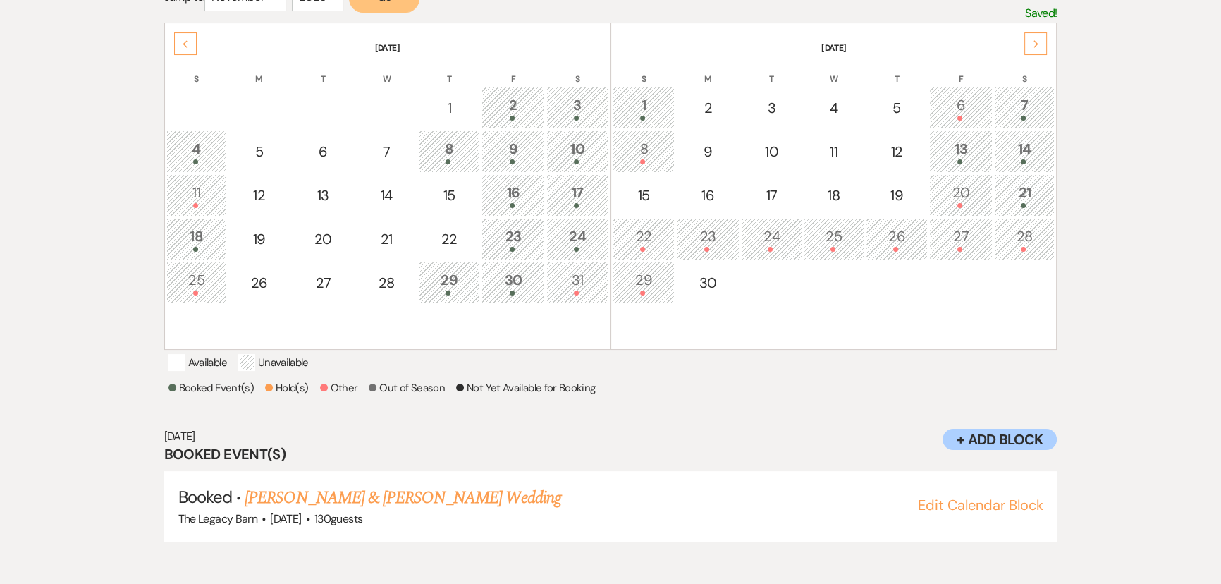
click at [1030, 142] on div "14" at bounding box center [1024, 151] width 45 height 26
click at [959, 197] on div "20" at bounding box center [961, 195] width 48 height 26
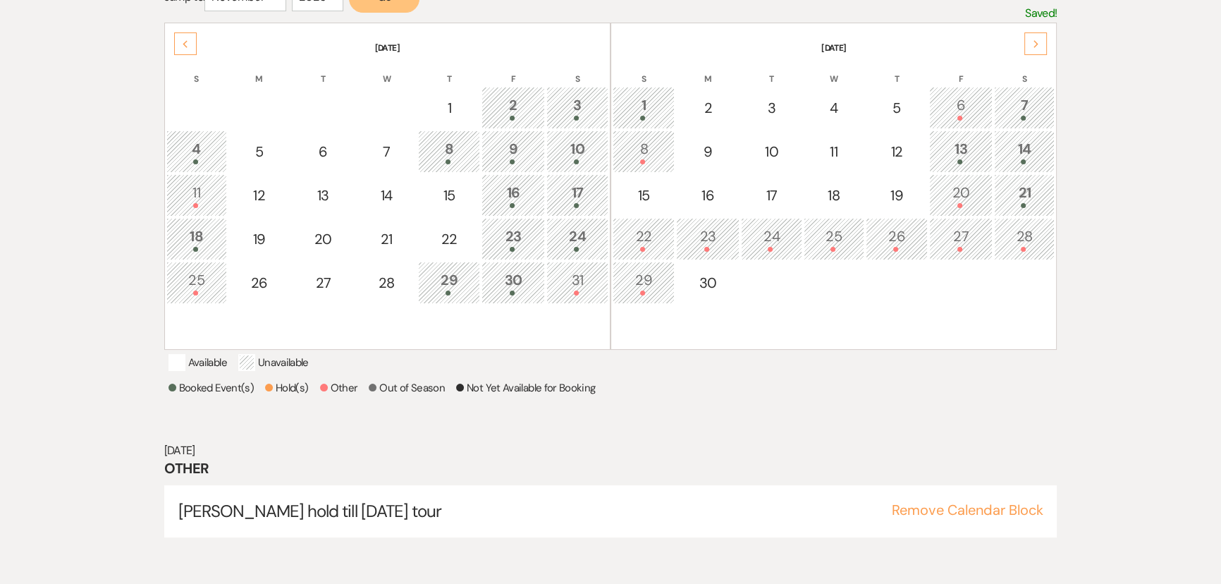
click at [1022, 196] on div "21" at bounding box center [1024, 195] width 45 height 26
